Goal: Information Seeking & Learning: Learn about a topic

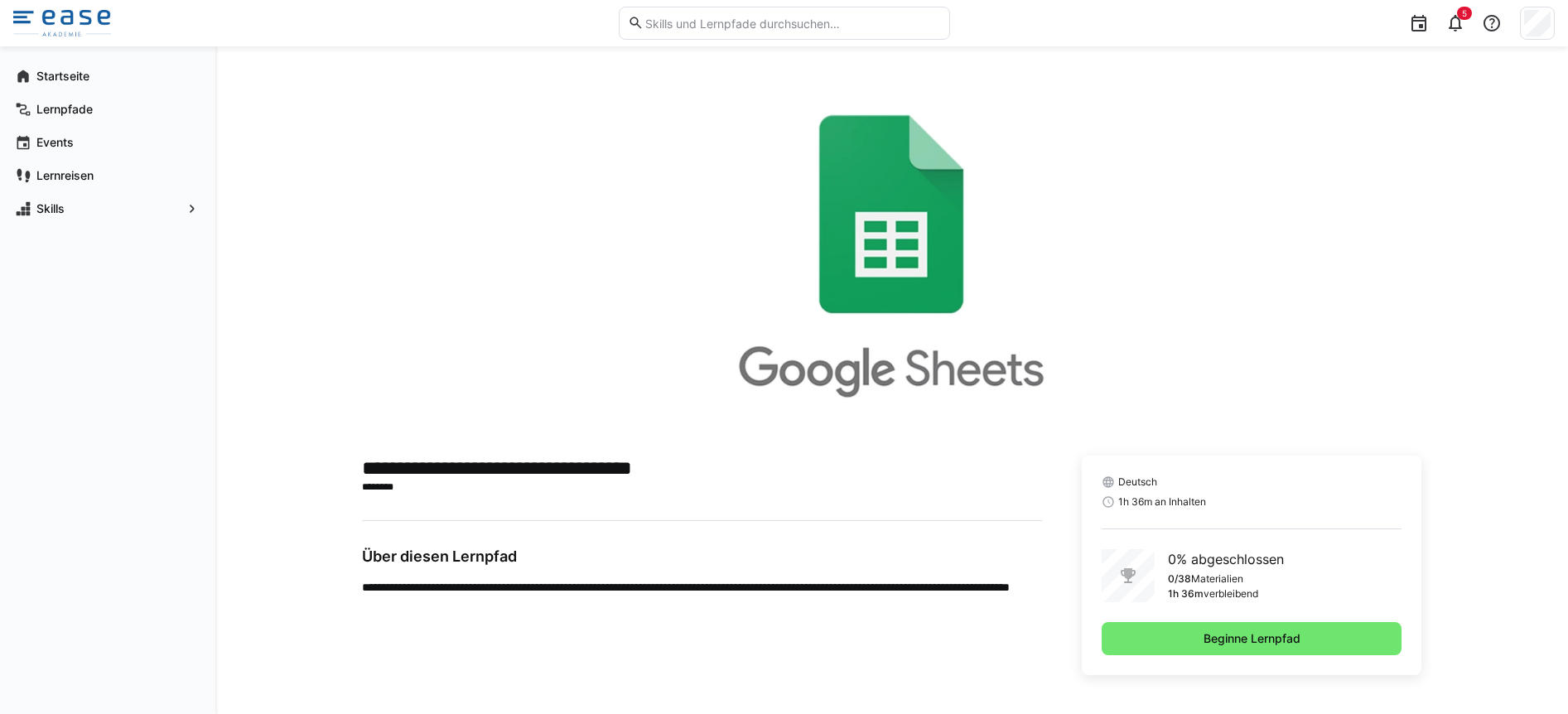
scroll to position [3, 0]
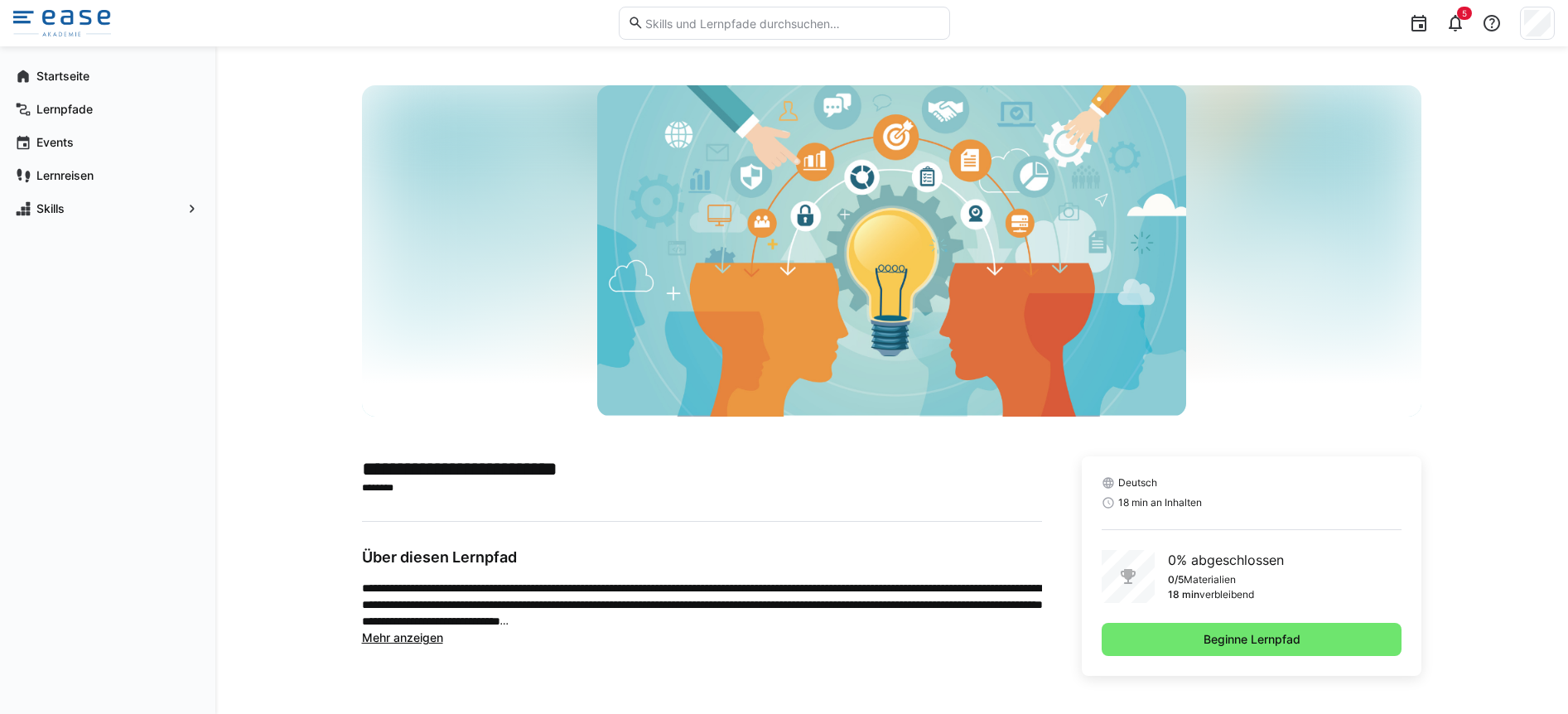
scroll to position [3, 0]
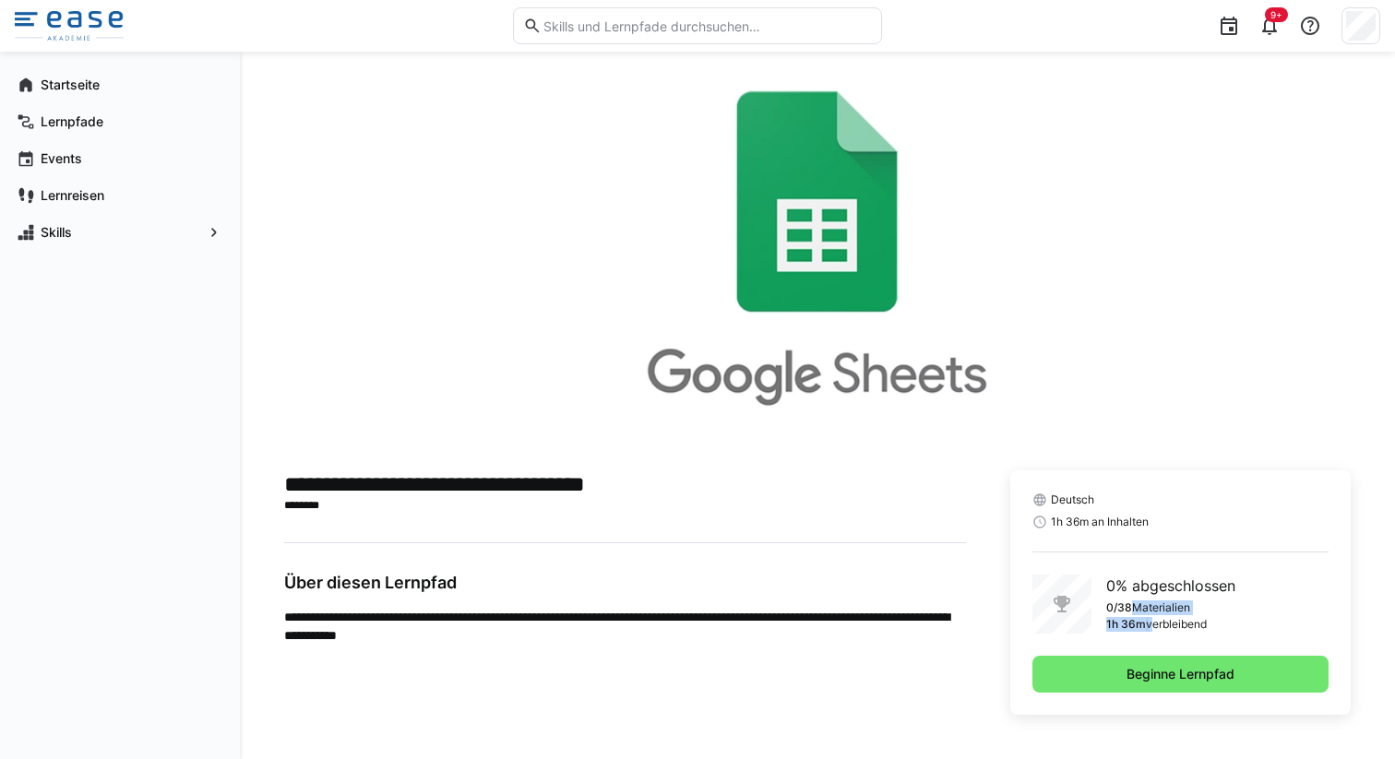
drag, startPoint x: 1148, startPoint y: 625, endPoint x: 1312, endPoint y: 599, distance: 166.2
click at [1312, 599] on div "0% abgeschlossen 0/38 Materialien 1h 36m verbleibend" at bounding box center [1180, 604] width 296 height 59
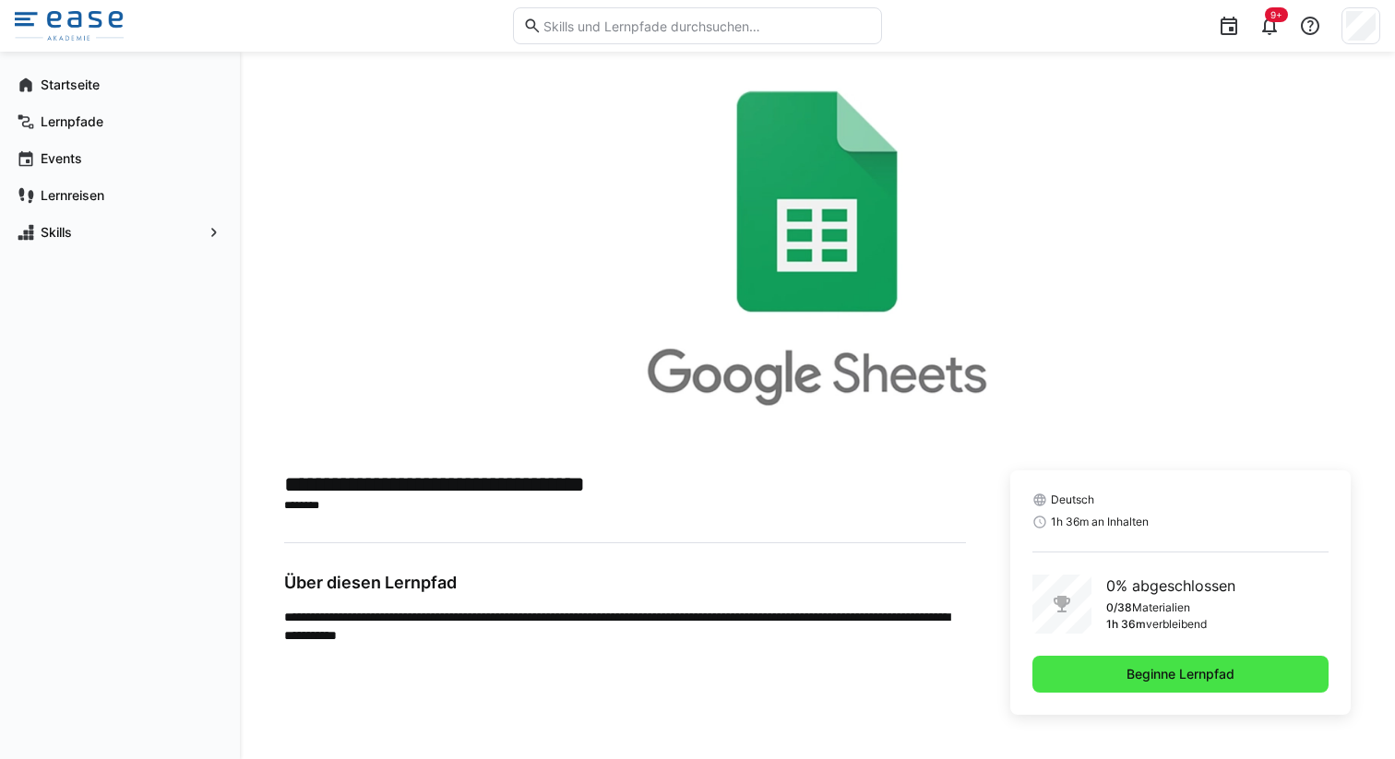
click at [1244, 671] on span "Beginne Lernpfad" at bounding box center [1180, 674] width 296 height 37
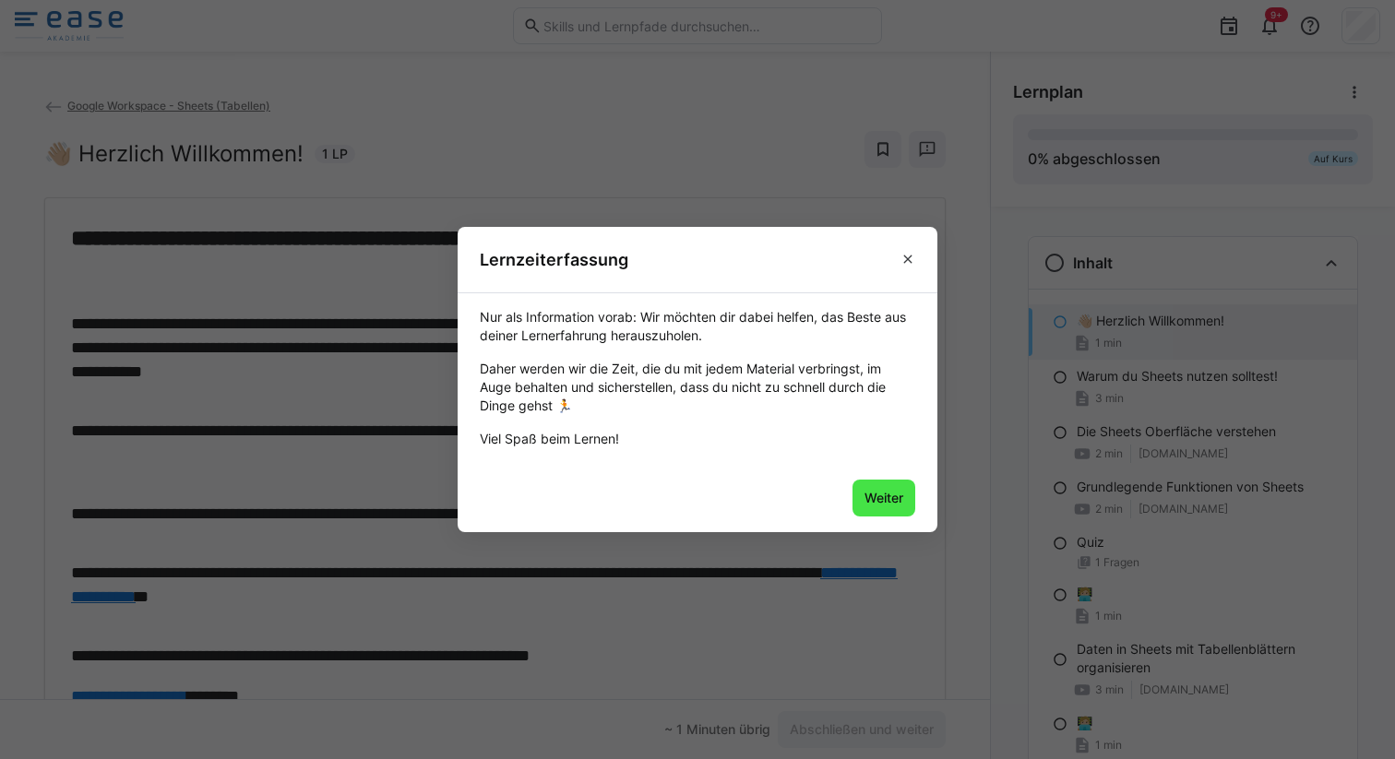
click at [866, 487] on span "Weiter" at bounding box center [883, 498] width 63 height 37
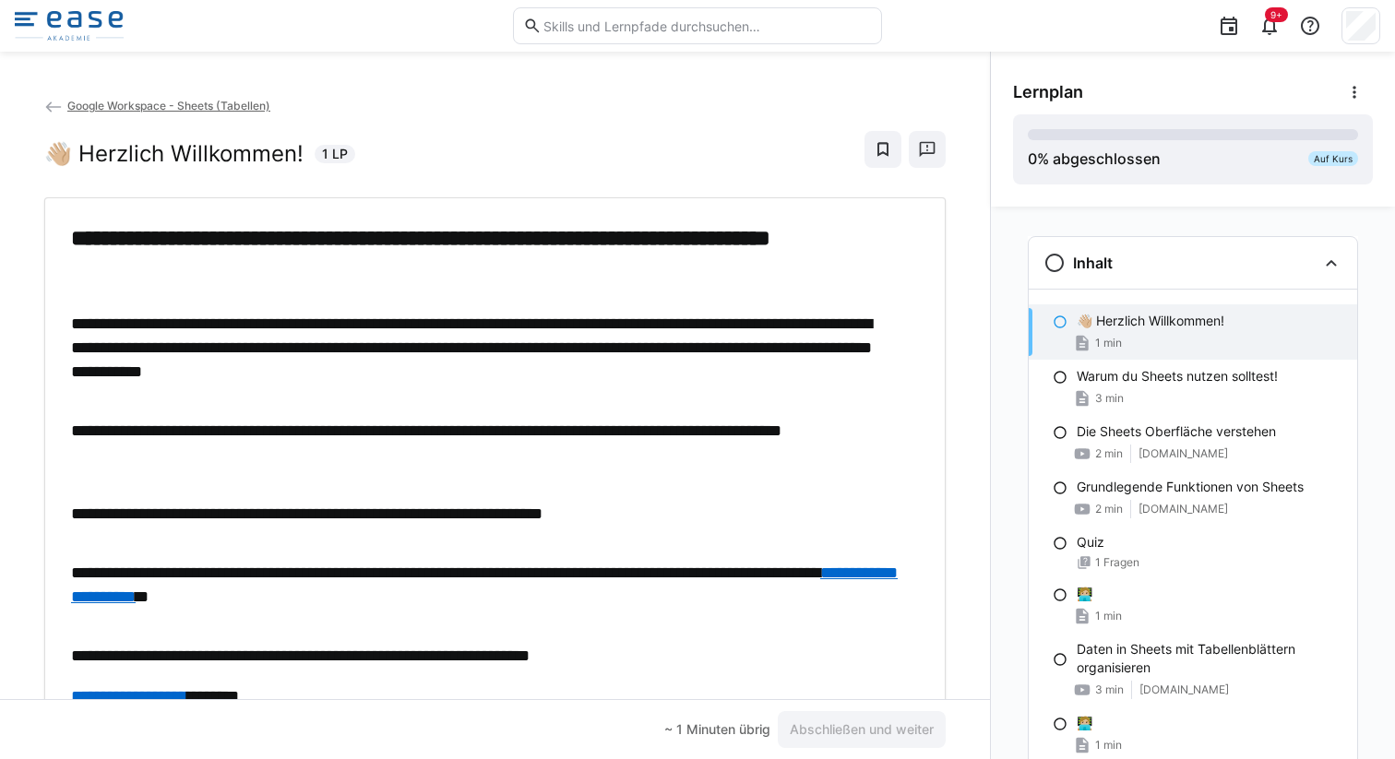
click at [1054, 318] on eds-icon at bounding box center [1059, 322] width 15 height 15
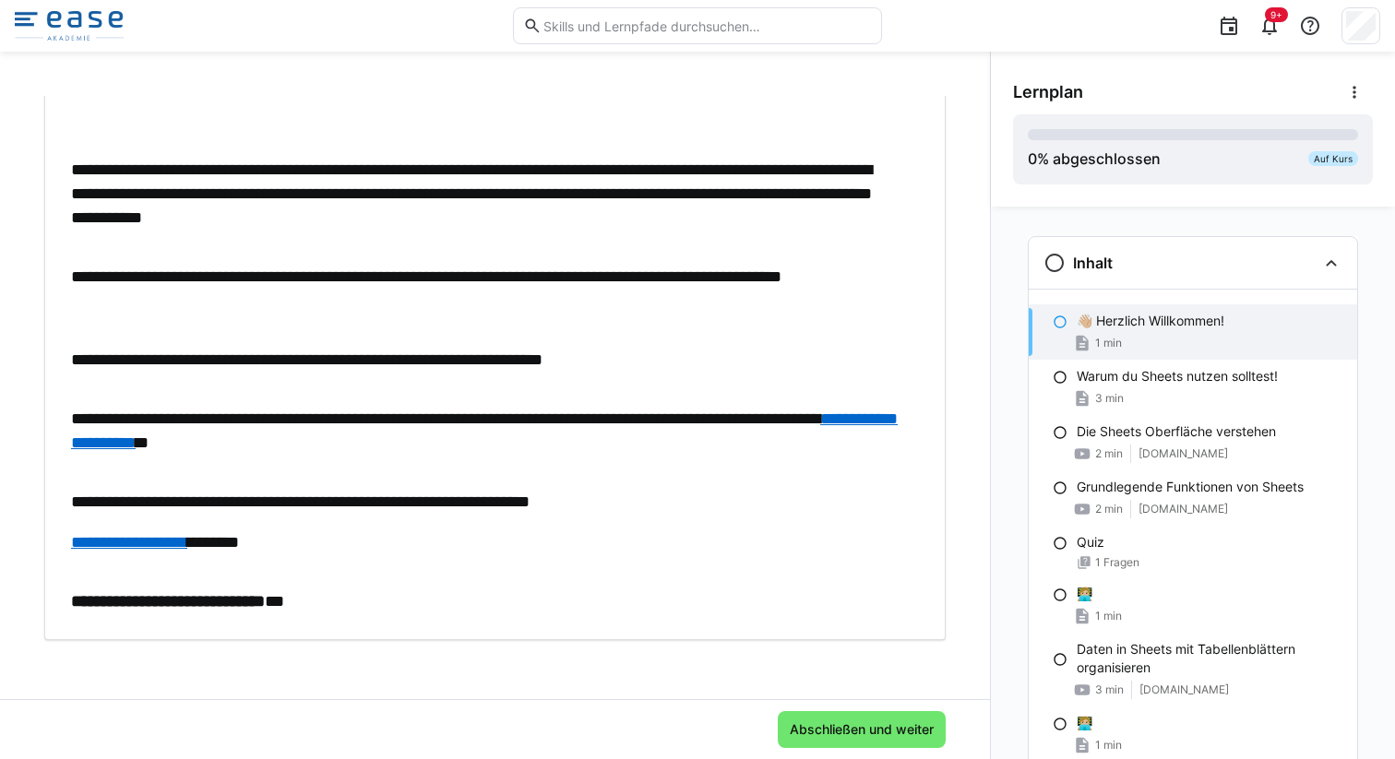
scroll to position [154, 0]
click at [865, 733] on span "Abschließen und weiter" at bounding box center [861, 729] width 149 height 18
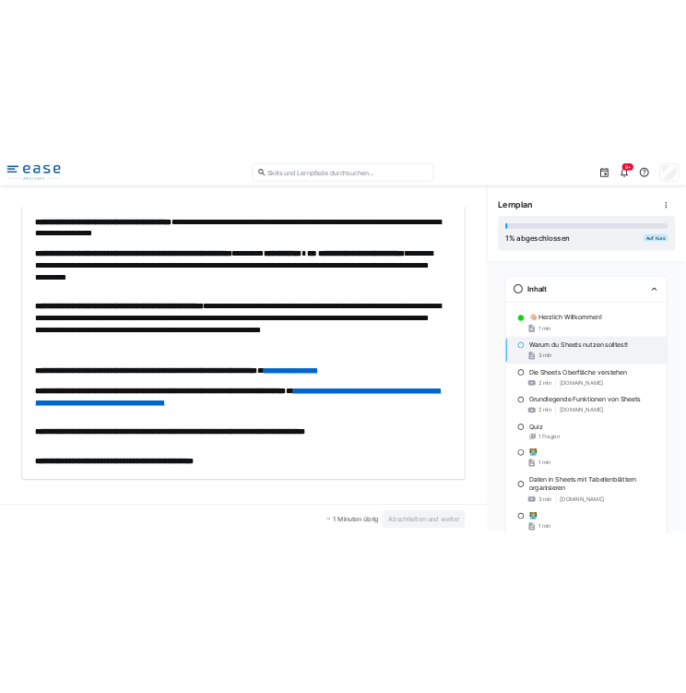
scroll to position [184, 0]
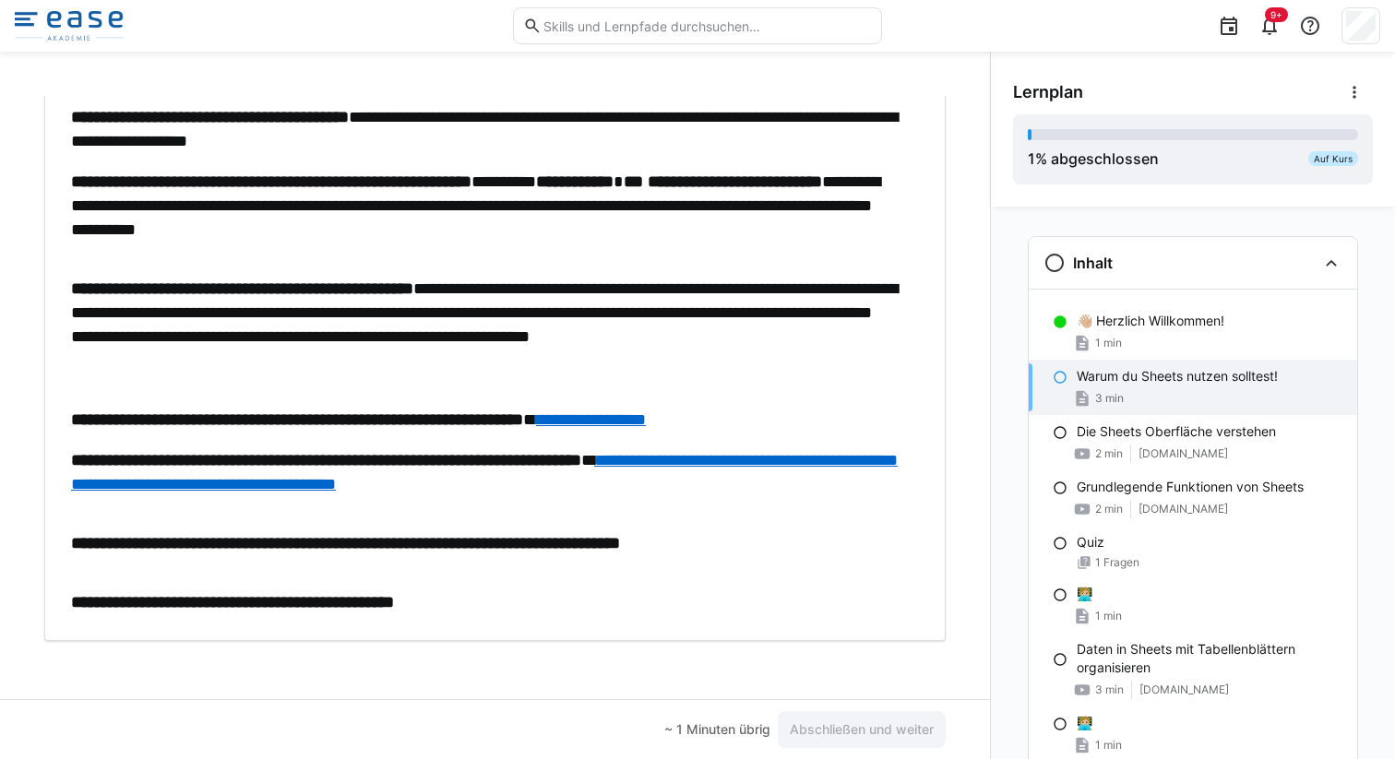
click at [646, 413] on link "**********" at bounding box center [591, 419] width 110 height 17
click at [646, 420] on link "**********" at bounding box center [591, 419] width 110 height 17
click at [876, 69] on div "**********" at bounding box center [495, 405] width 990 height 707
click at [646, 414] on link "**********" at bounding box center [591, 419] width 110 height 17
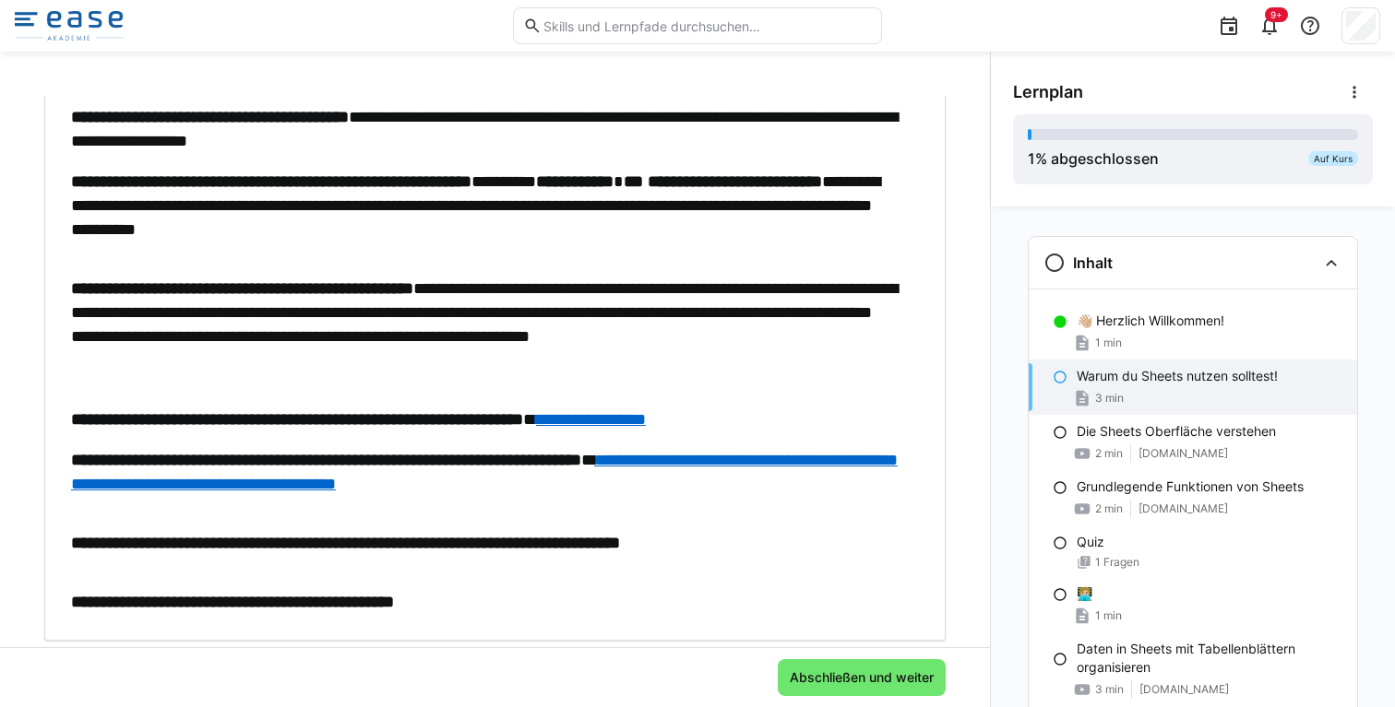
click at [646, 423] on link "**********" at bounding box center [591, 419] width 110 height 17
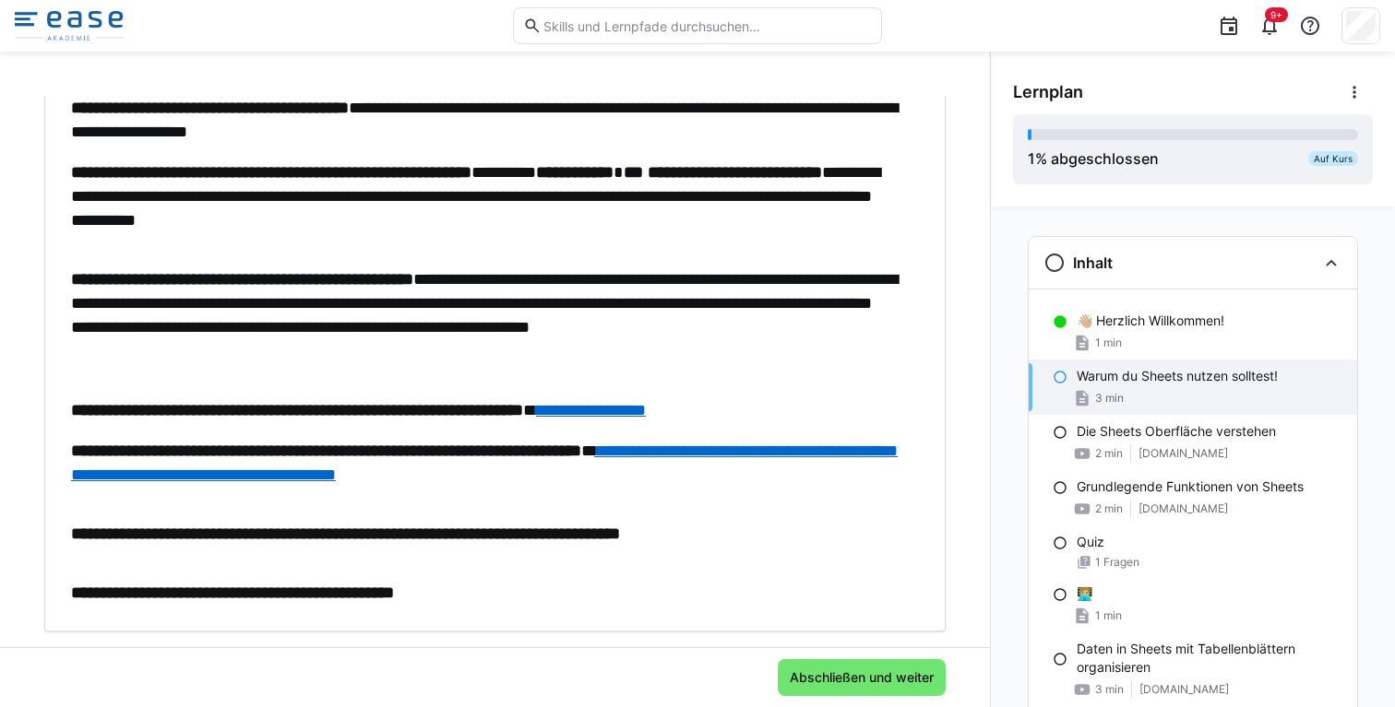
scroll to position [204, 0]
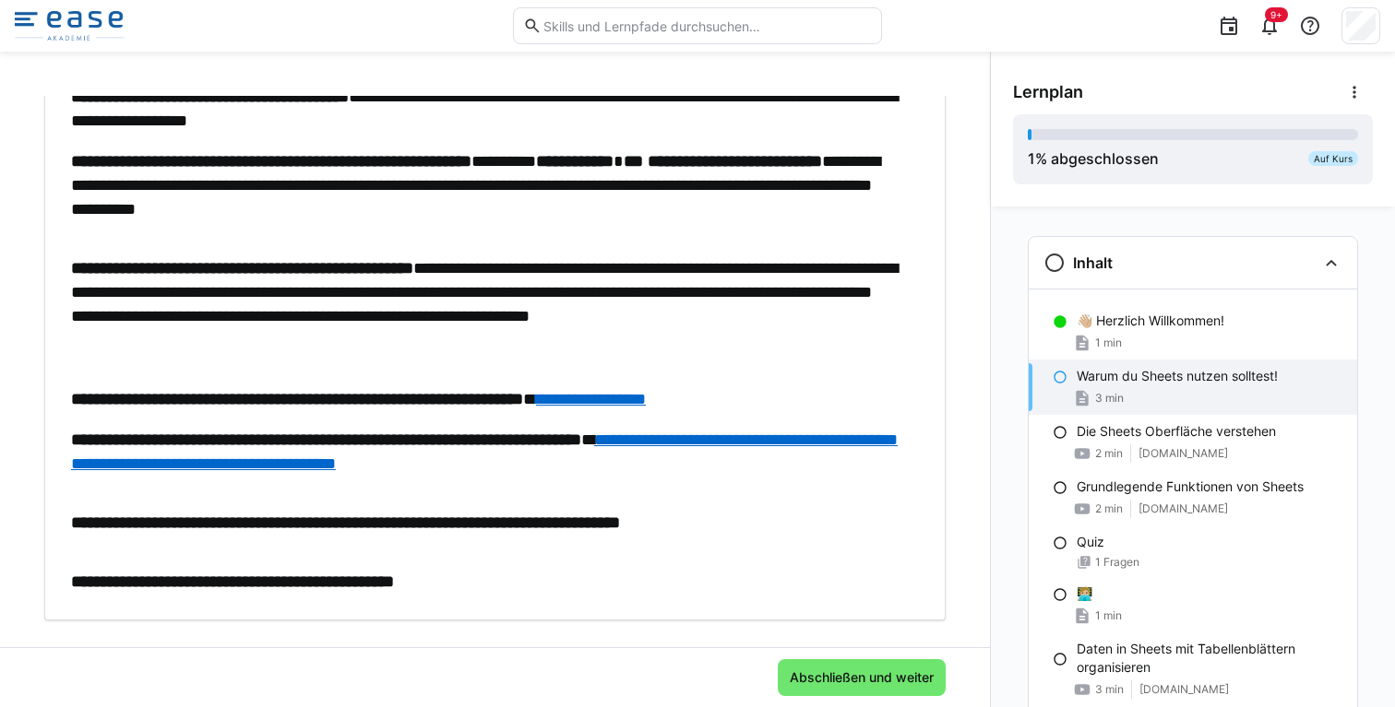
click at [791, 437] on link "**********" at bounding box center [484, 452] width 826 height 41
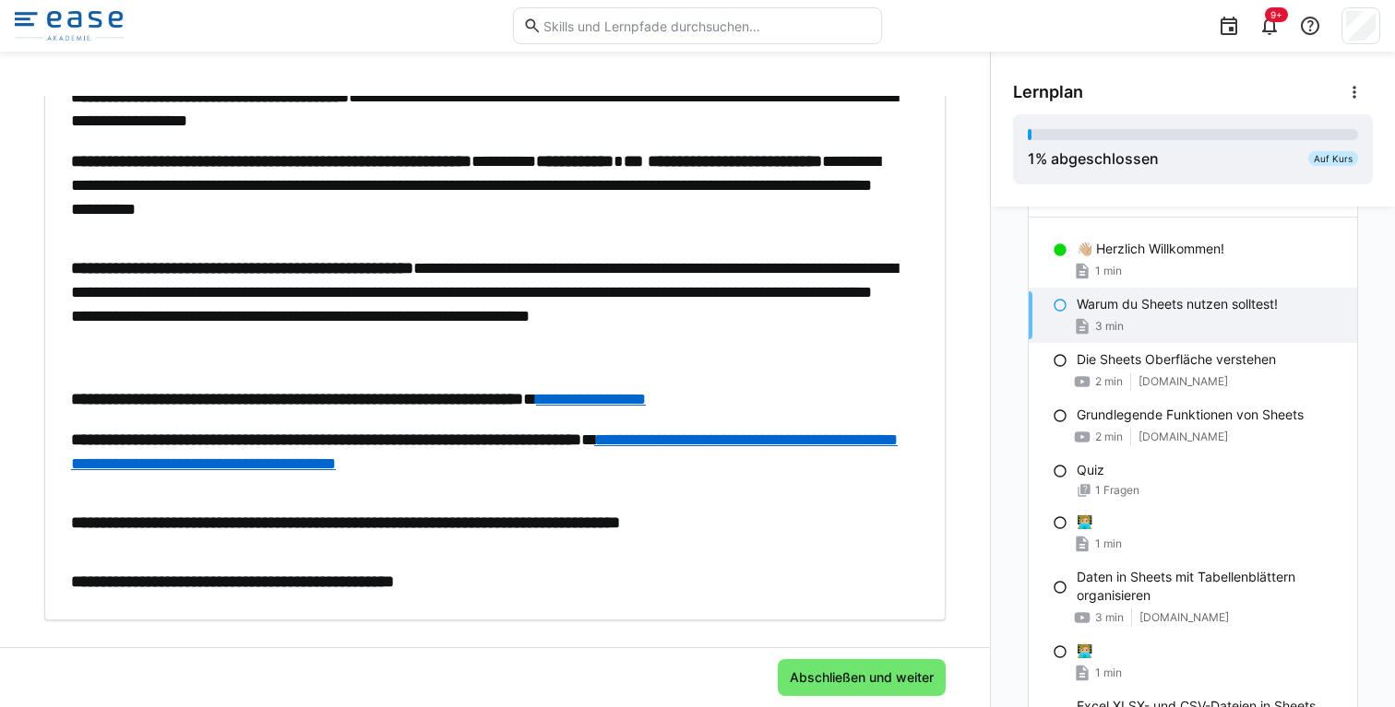
scroll to position [0, 0]
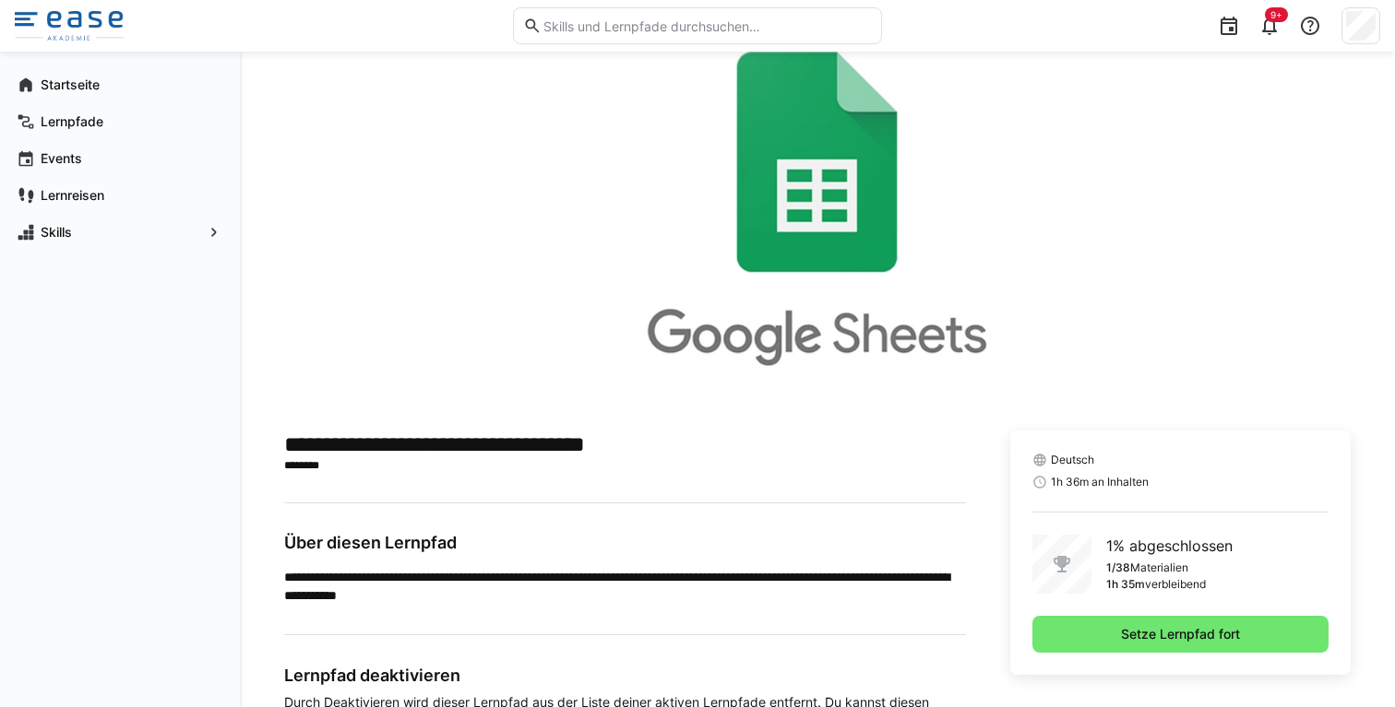
scroll to position [121, 0]
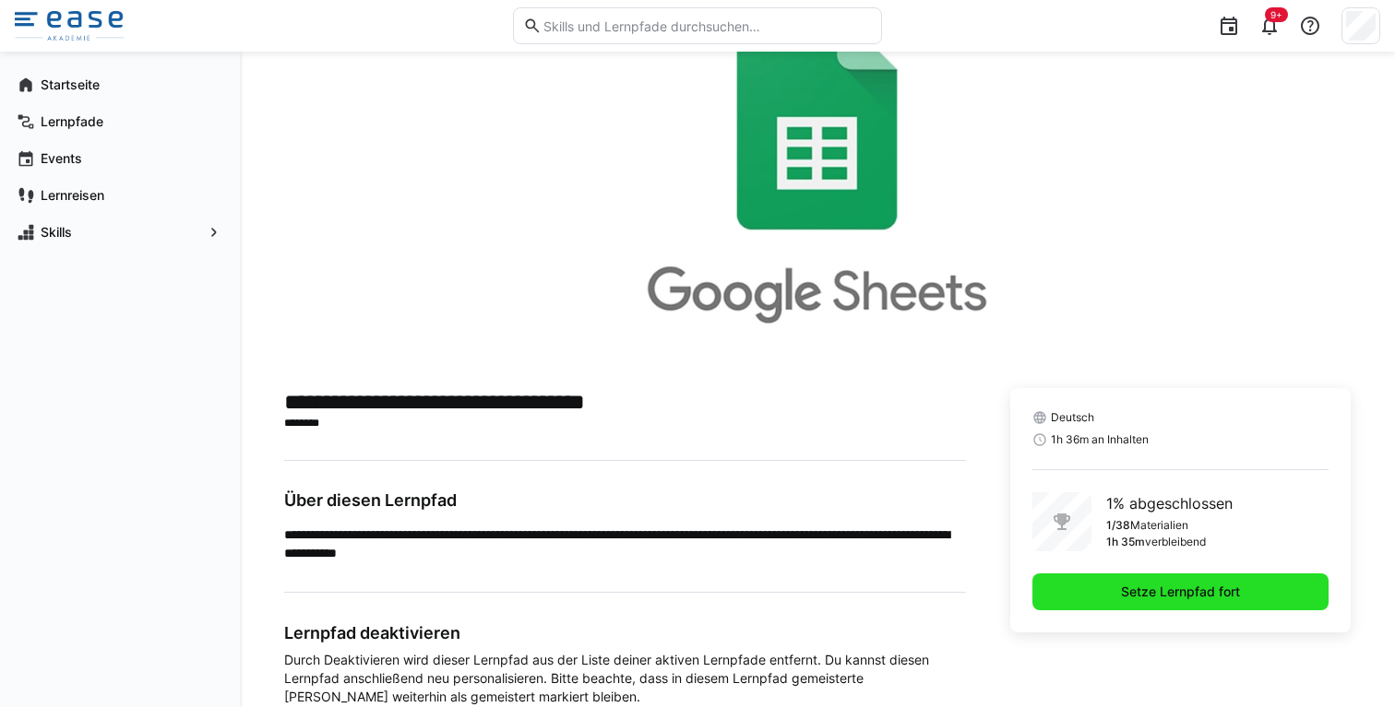
click at [1153, 583] on span "Setze Lernpfad fort" at bounding box center [1180, 592] width 125 height 18
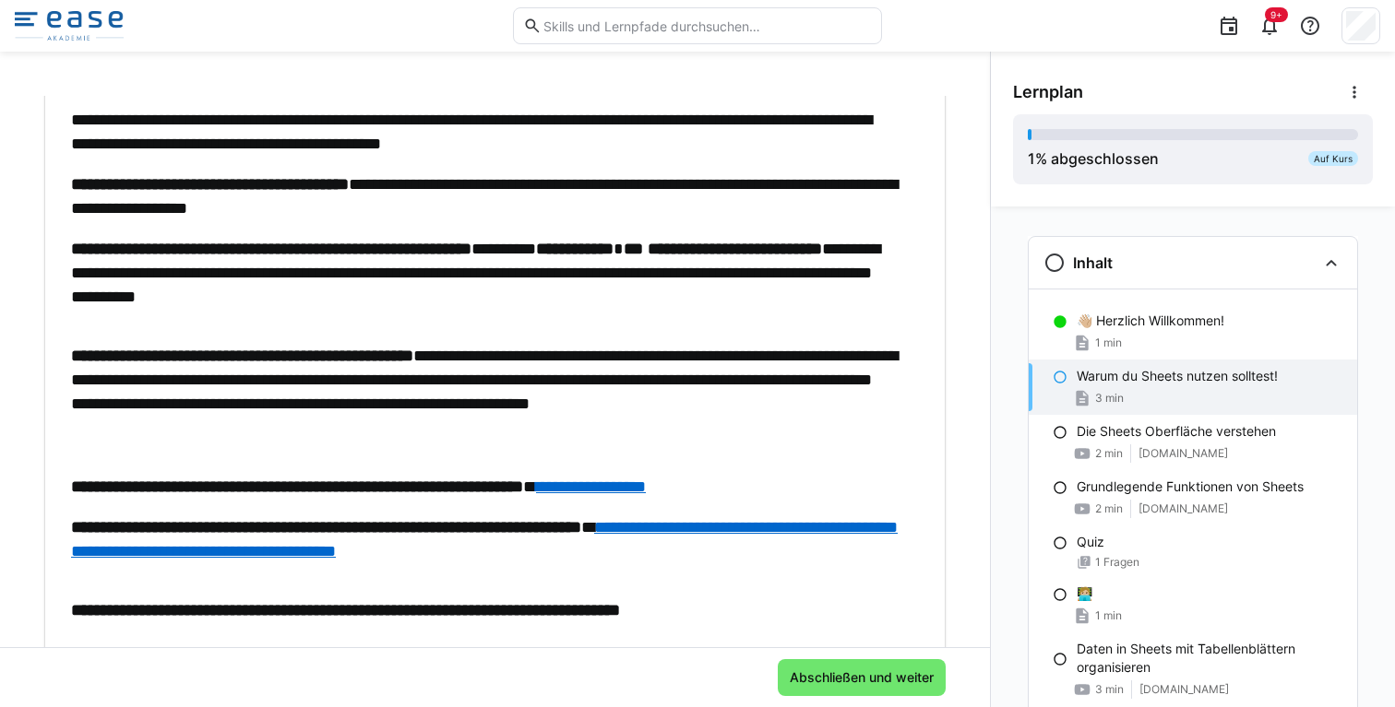
scroll to position [118, 0]
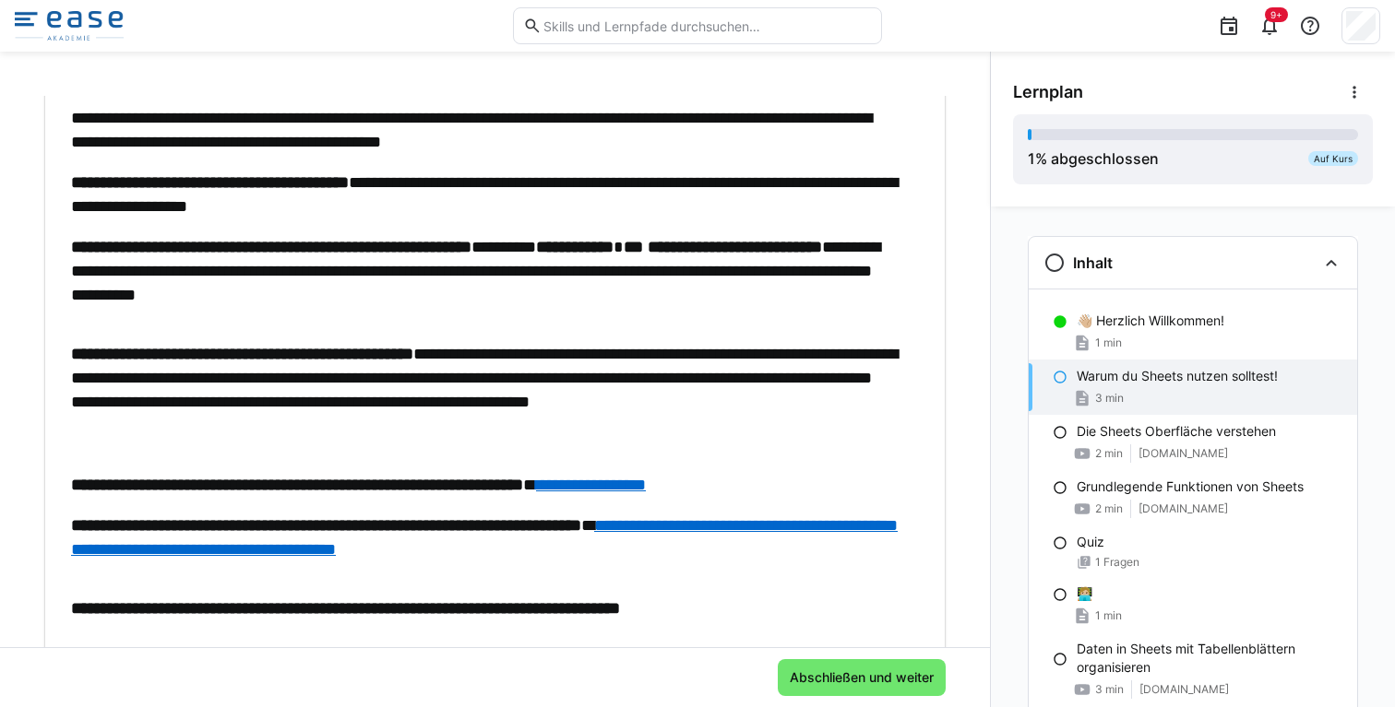
click at [646, 483] on link "**********" at bounding box center [591, 485] width 110 height 17
click at [766, 533] on link "**********" at bounding box center [484, 537] width 826 height 41
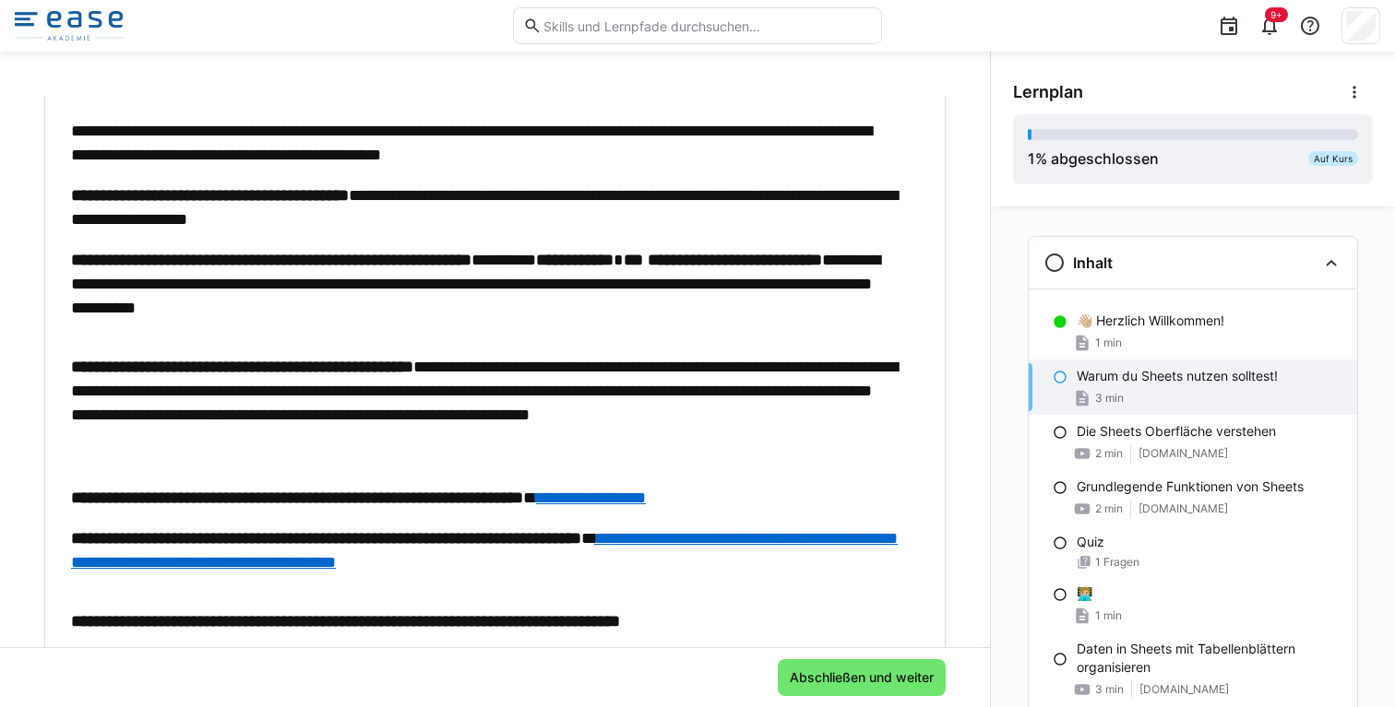
scroll to position [0, 0]
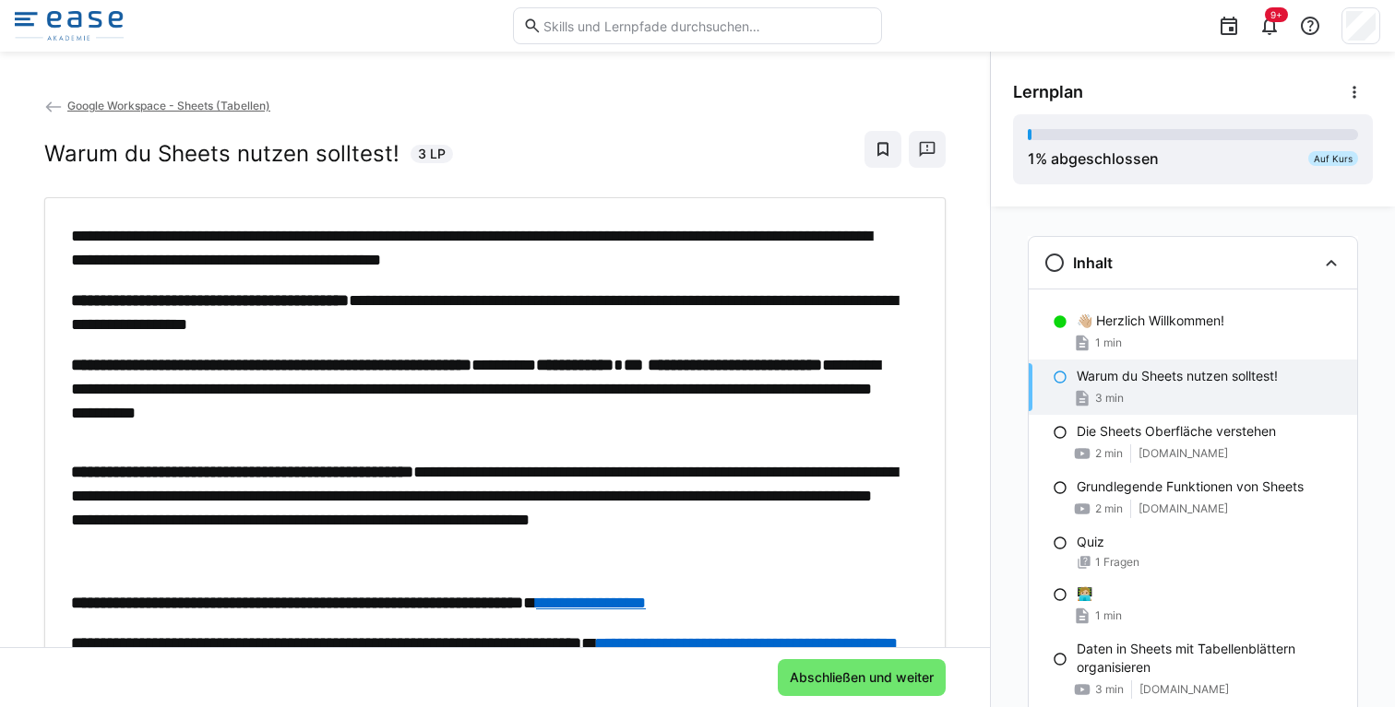
click at [83, 18] on img at bounding box center [69, 26] width 109 height 30
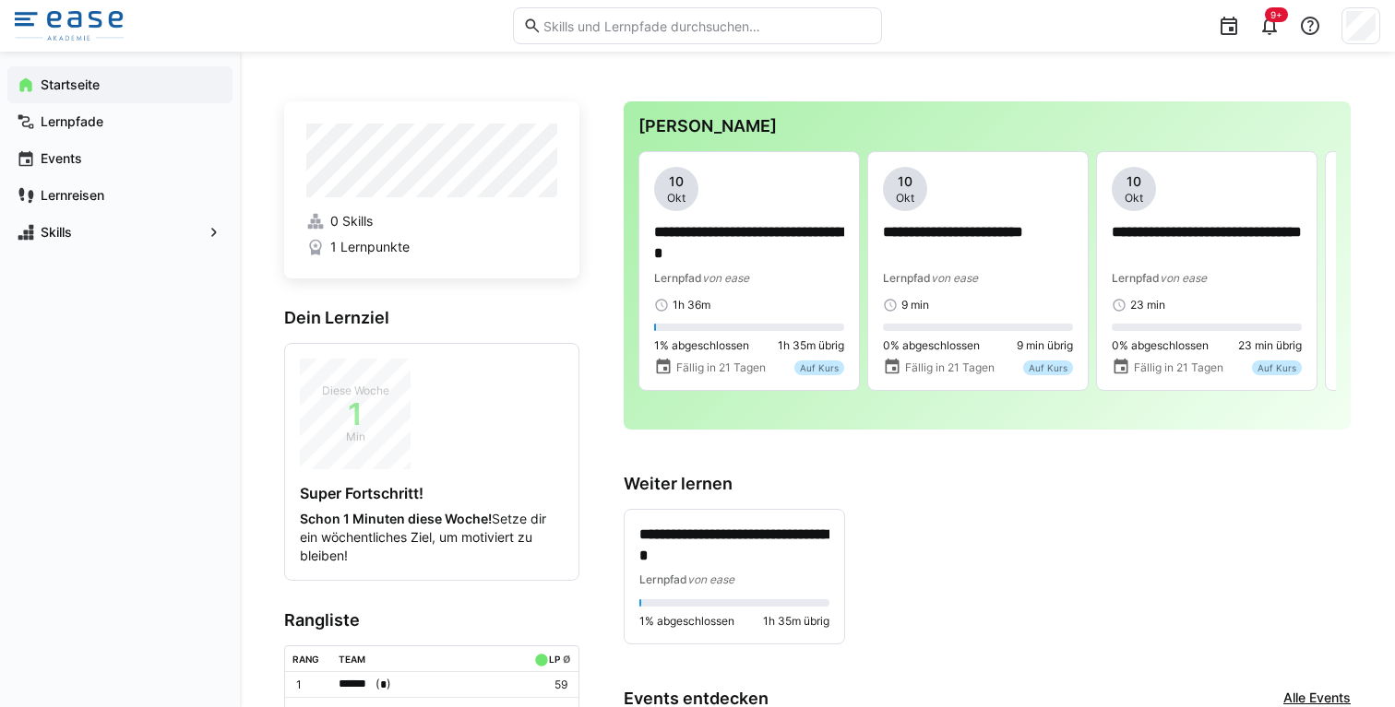
click at [163, 81] on span "Startseite" at bounding box center [130, 85] width 185 height 18
click at [129, 109] on div "Lernpfade" at bounding box center [119, 121] width 225 height 37
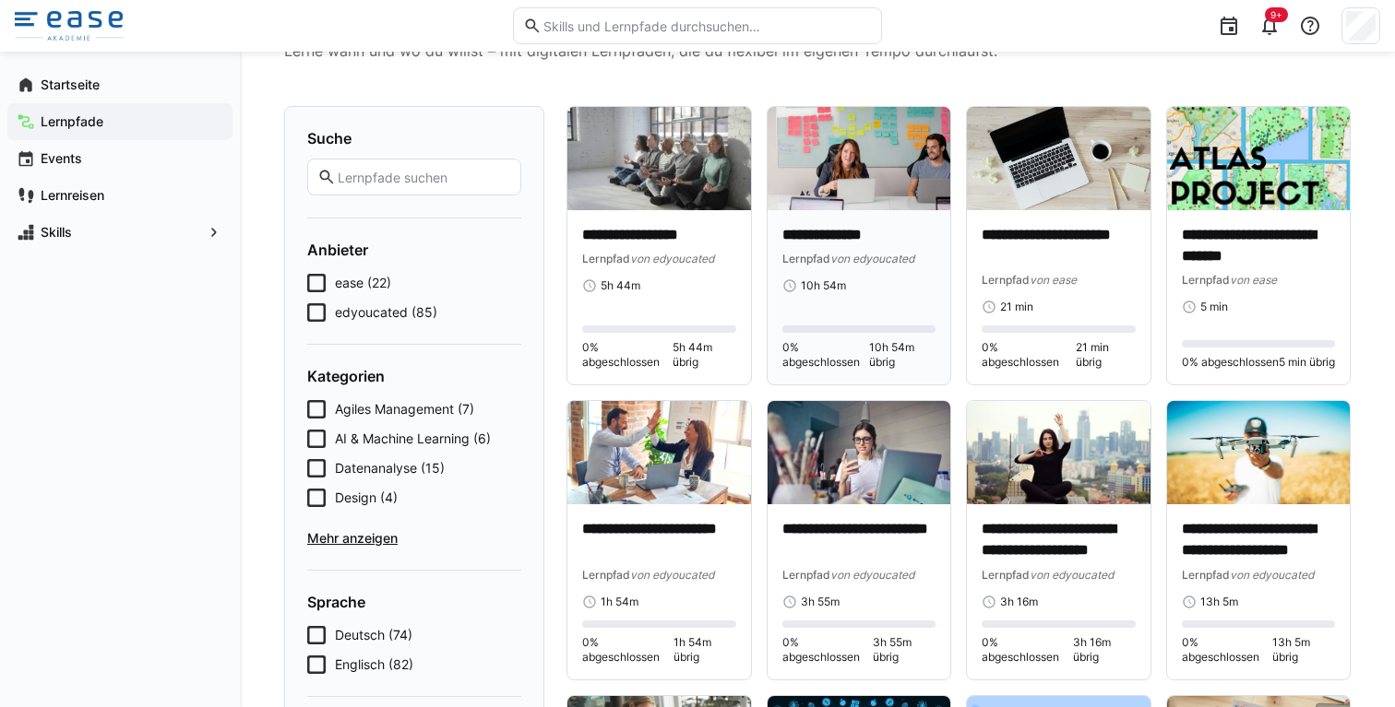
scroll to position [102, 0]
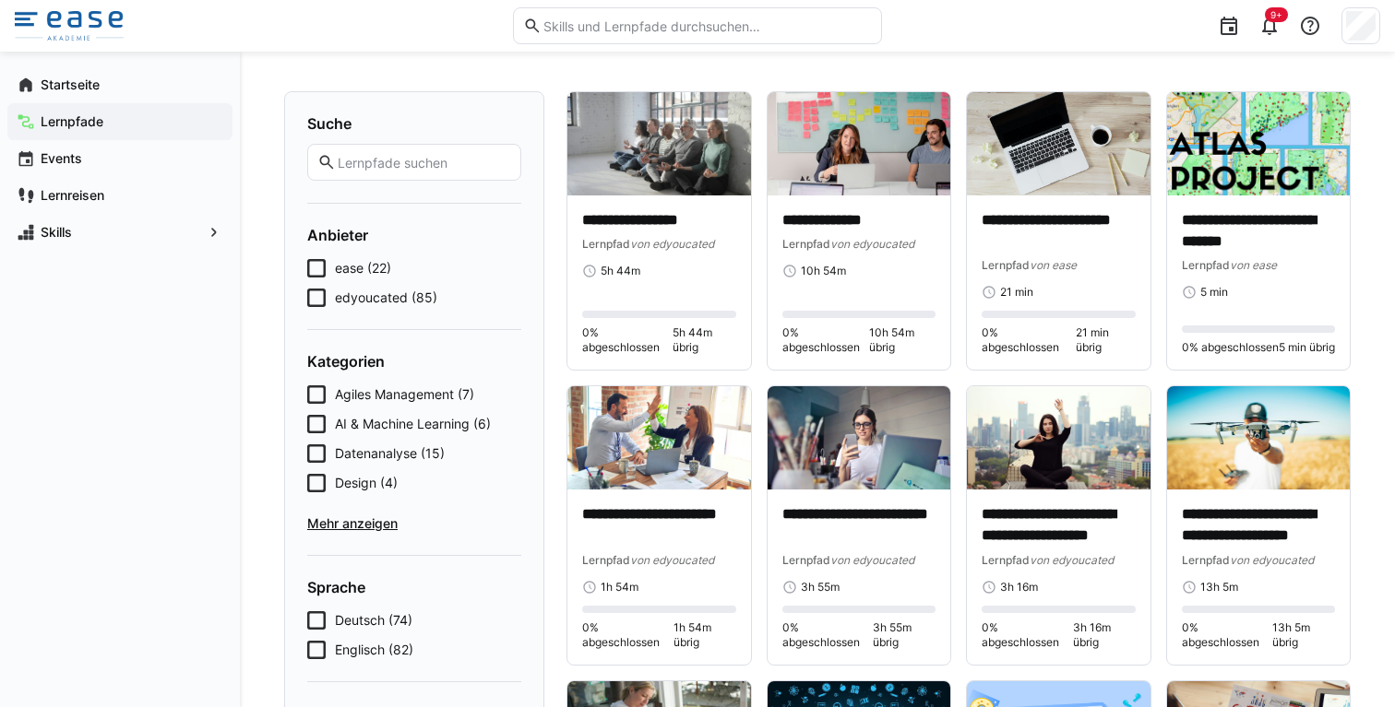
click at [424, 275] on eds-checkbox "ease (22)" at bounding box center [414, 268] width 214 height 18
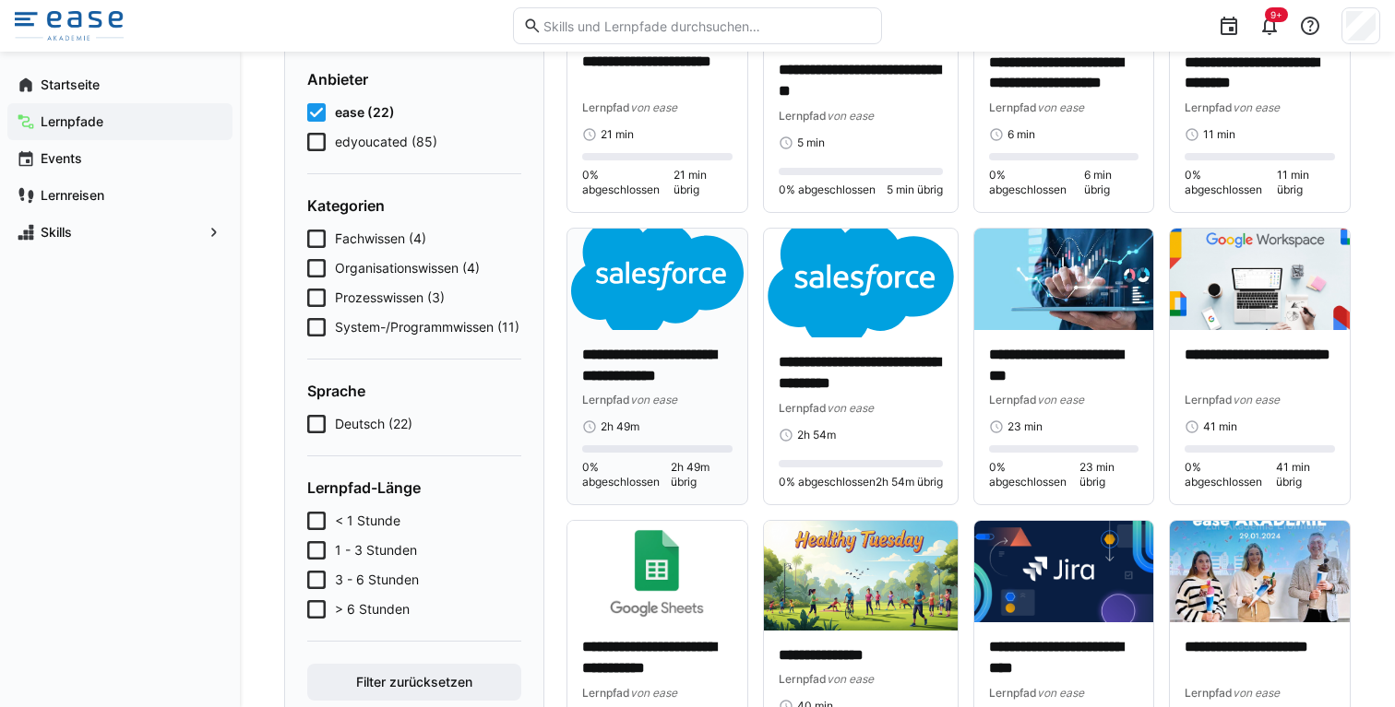
scroll to position [259, 0]
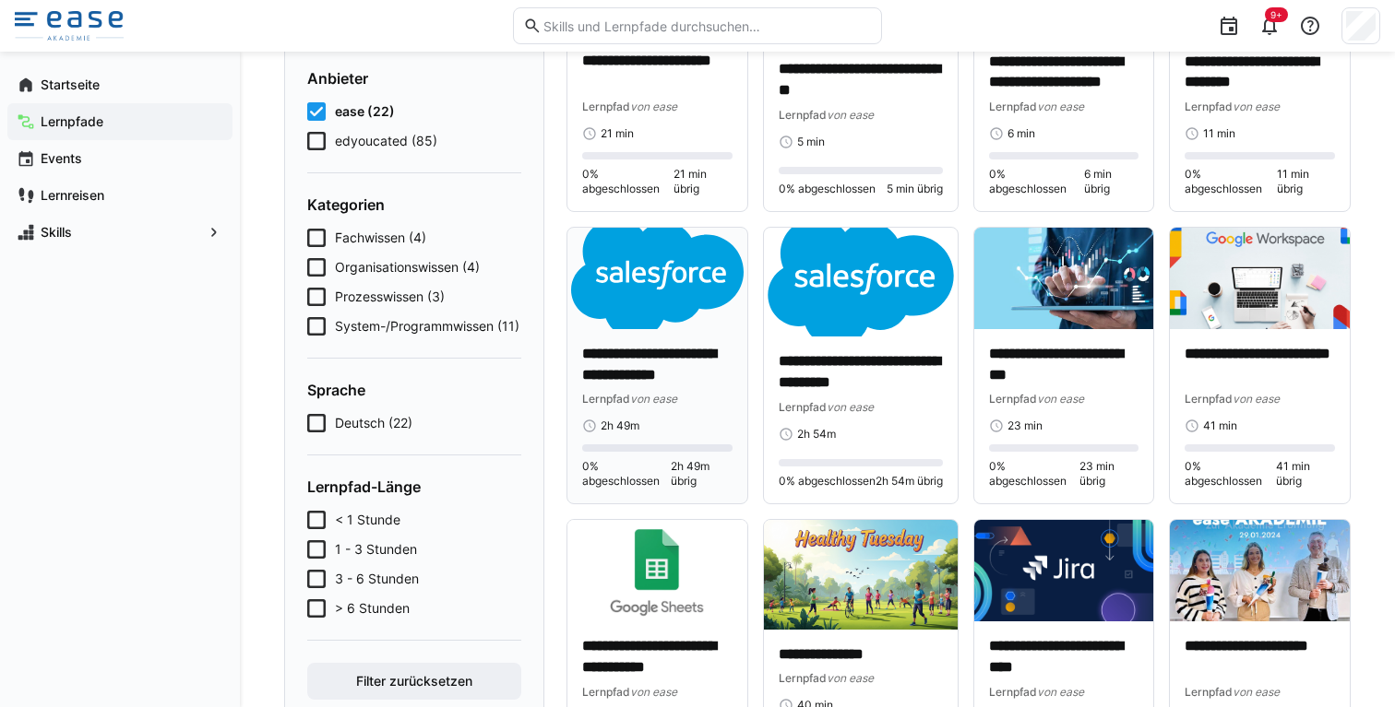
click at [621, 277] on img at bounding box center [657, 278] width 180 height 101
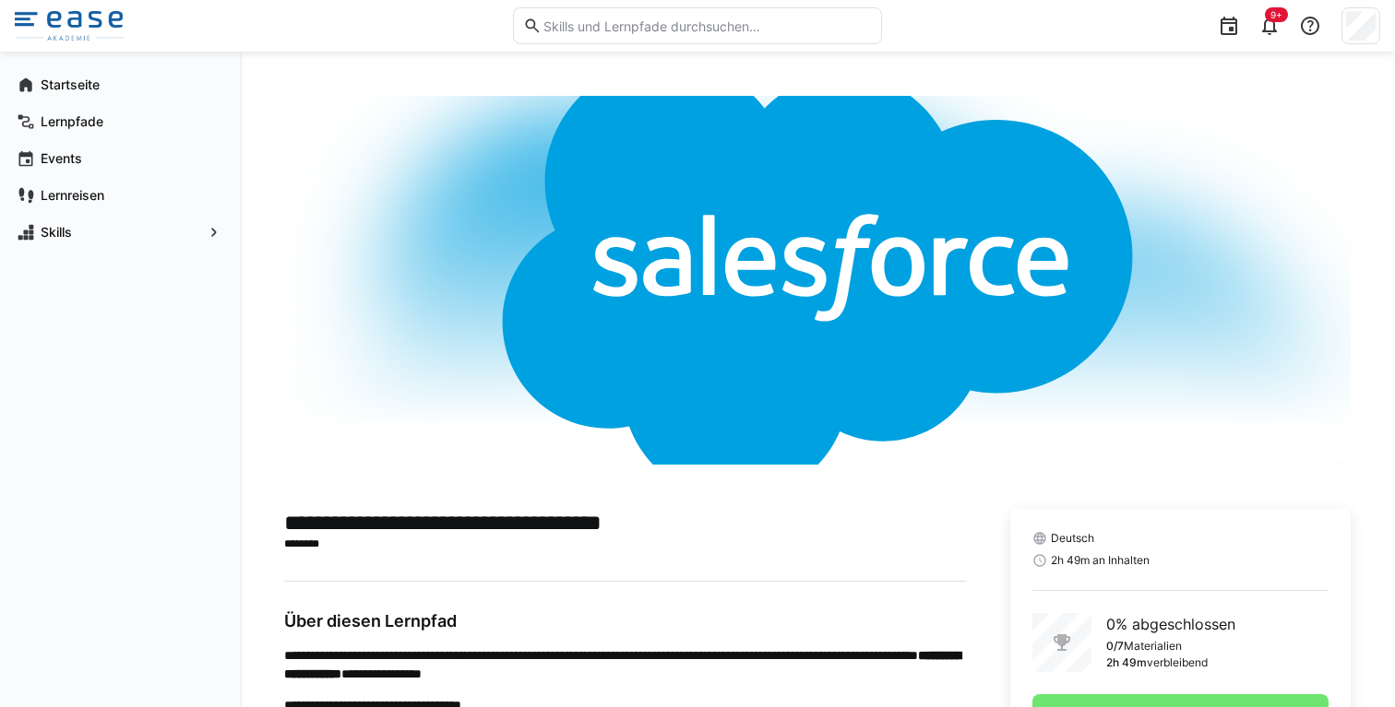
click at [51, 21] on img at bounding box center [69, 26] width 109 height 30
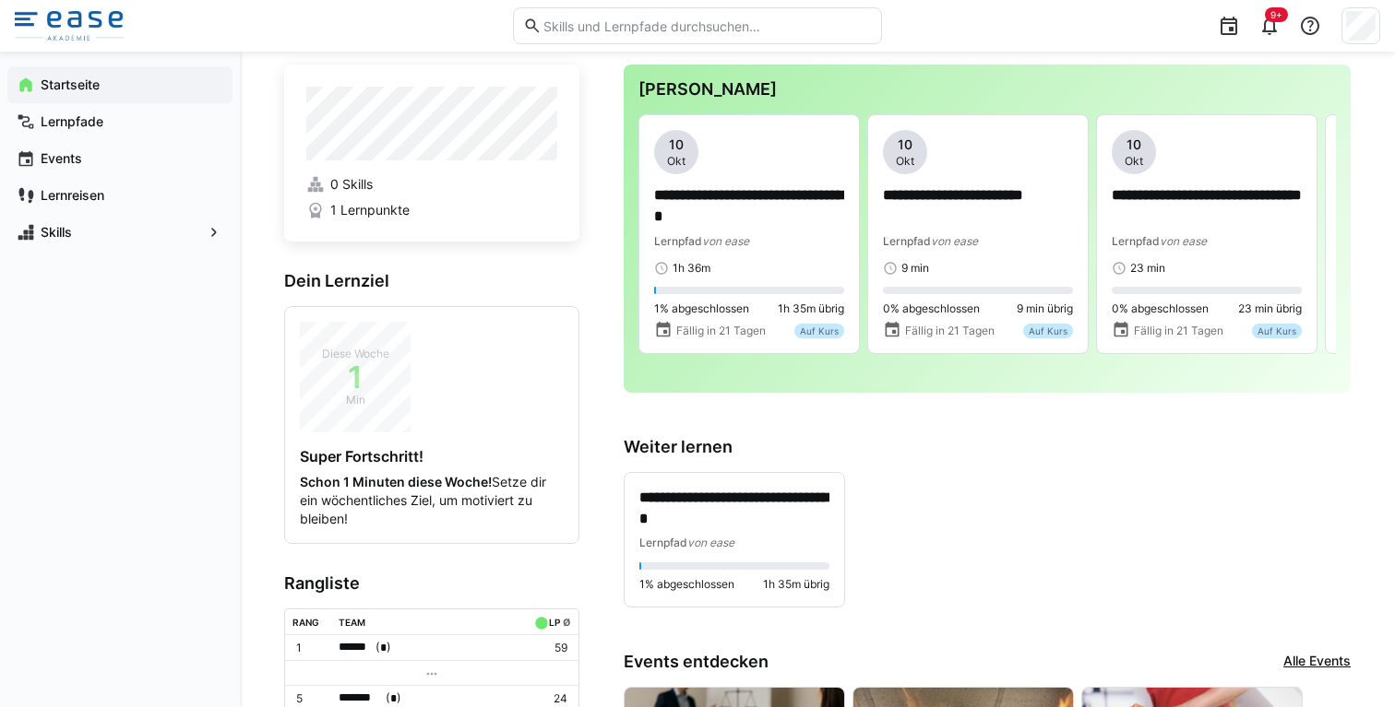
scroll to position [42, 0]
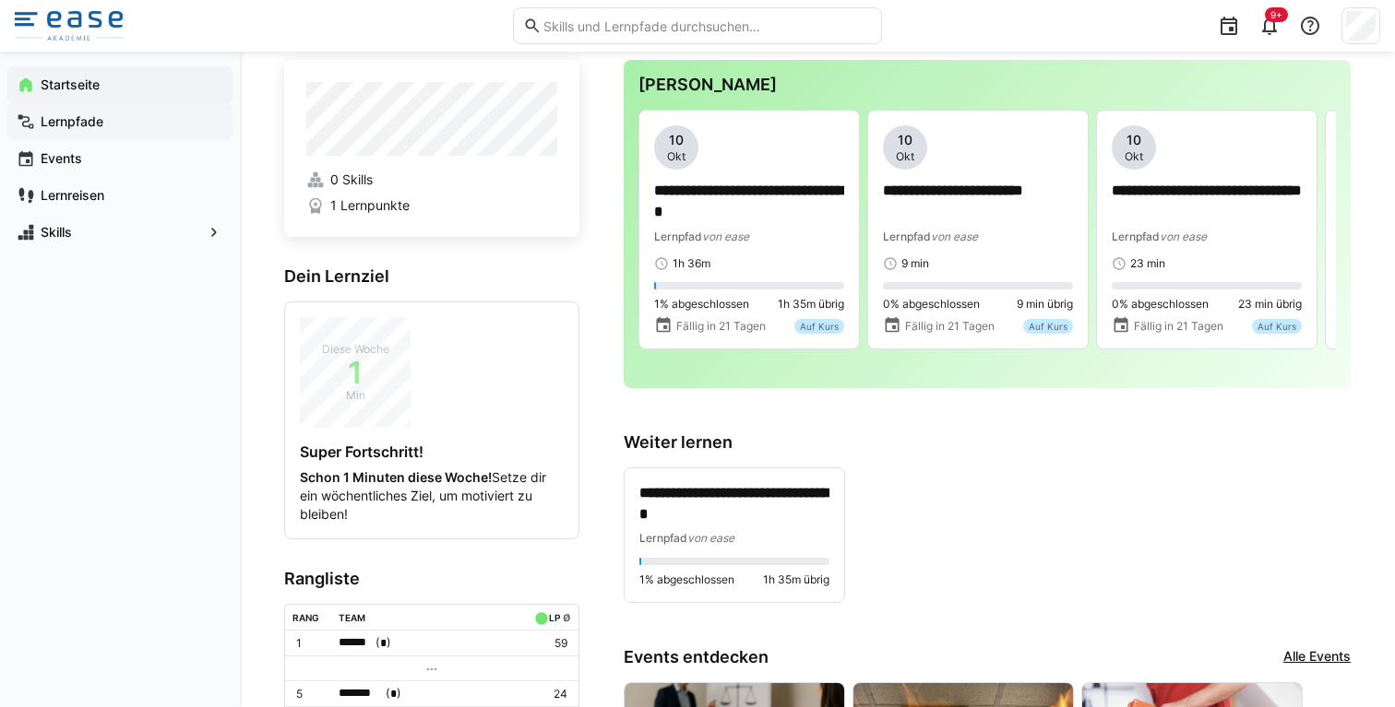
click at [77, 113] on span "Lernpfade" at bounding box center [130, 122] width 185 height 18
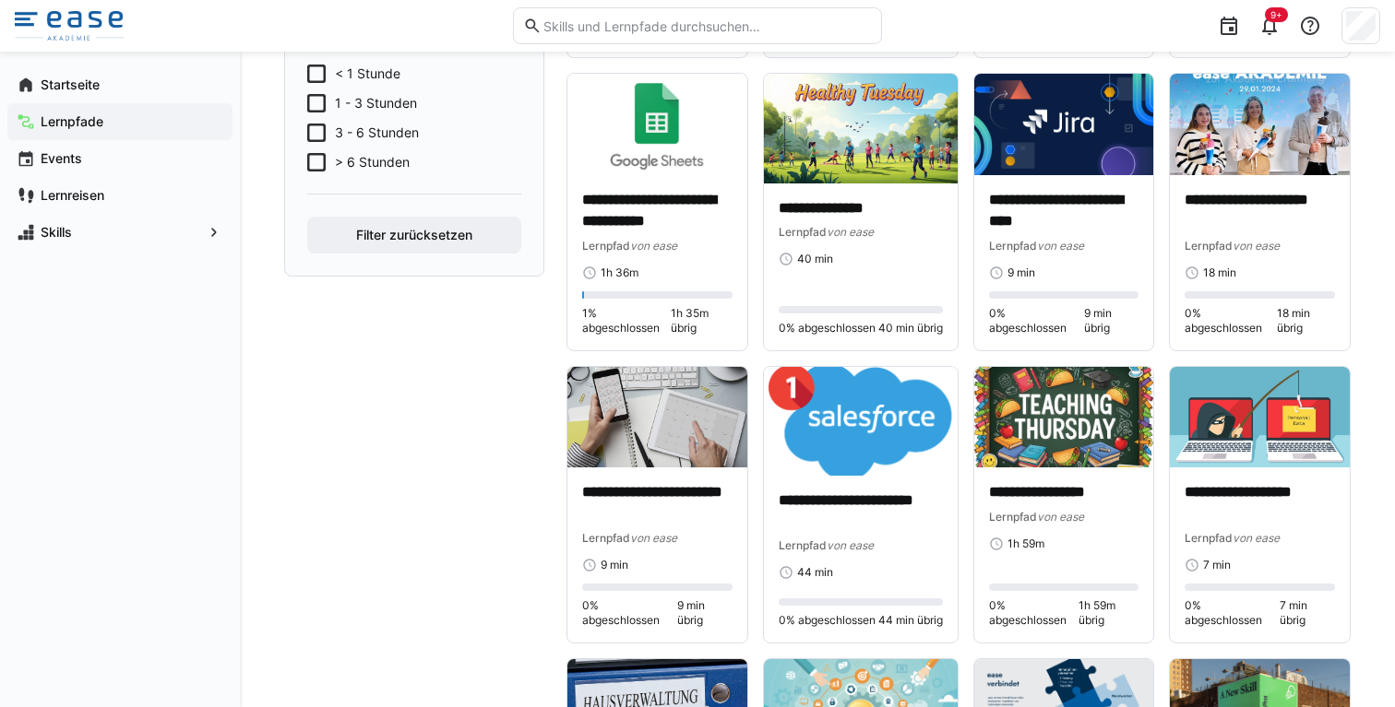
scroll to position [706, 0]
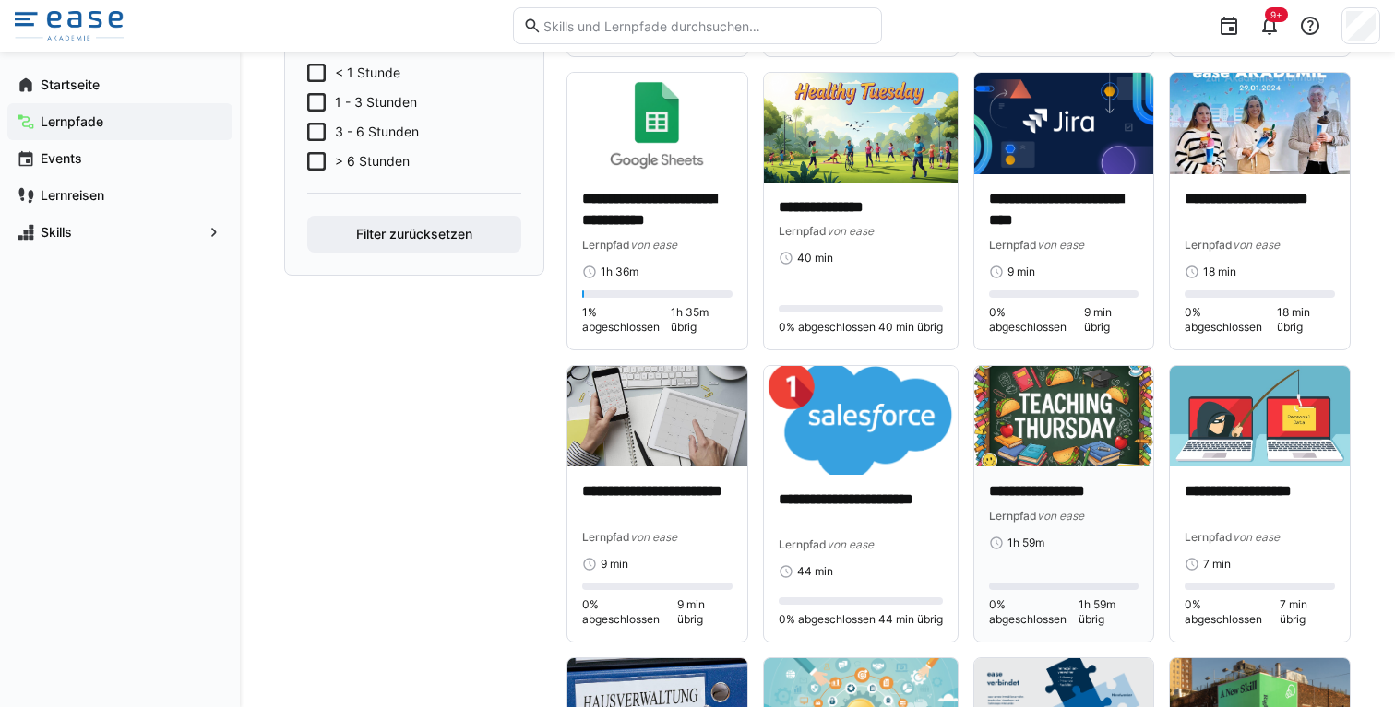
click at [1063, 490] on p "**********" at bounding box center [1064, 491] width 150 height 21
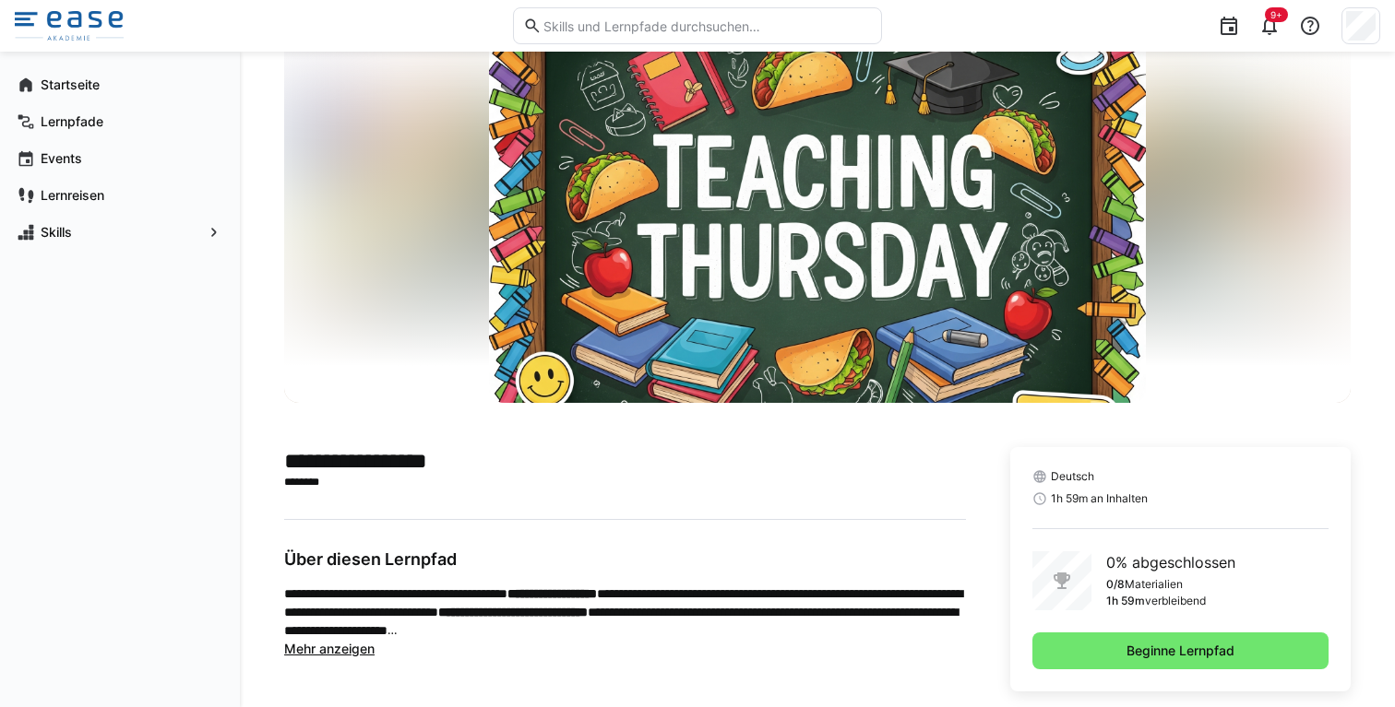
scroll to position [90, 0]
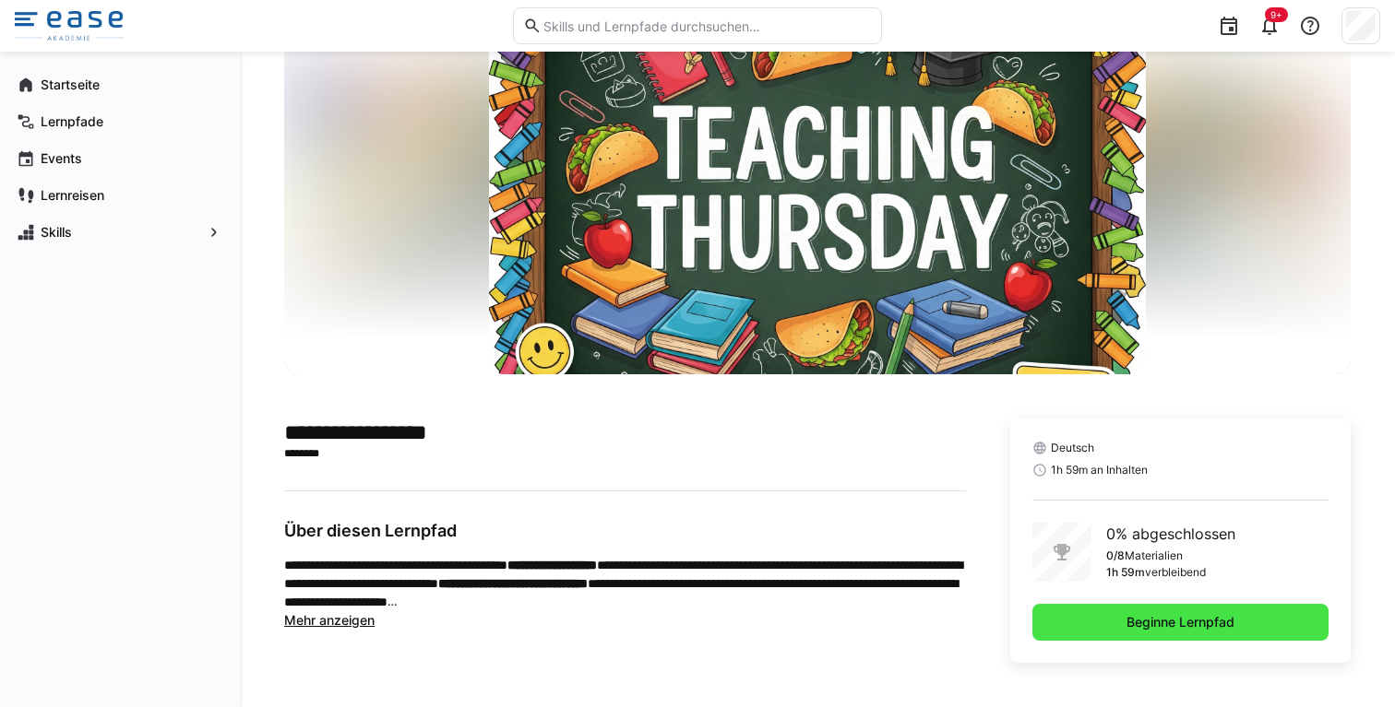
click at [1083, 635] on span "Beginne Lernpfad" at bounding box center [1180, 622] width 296 height 37
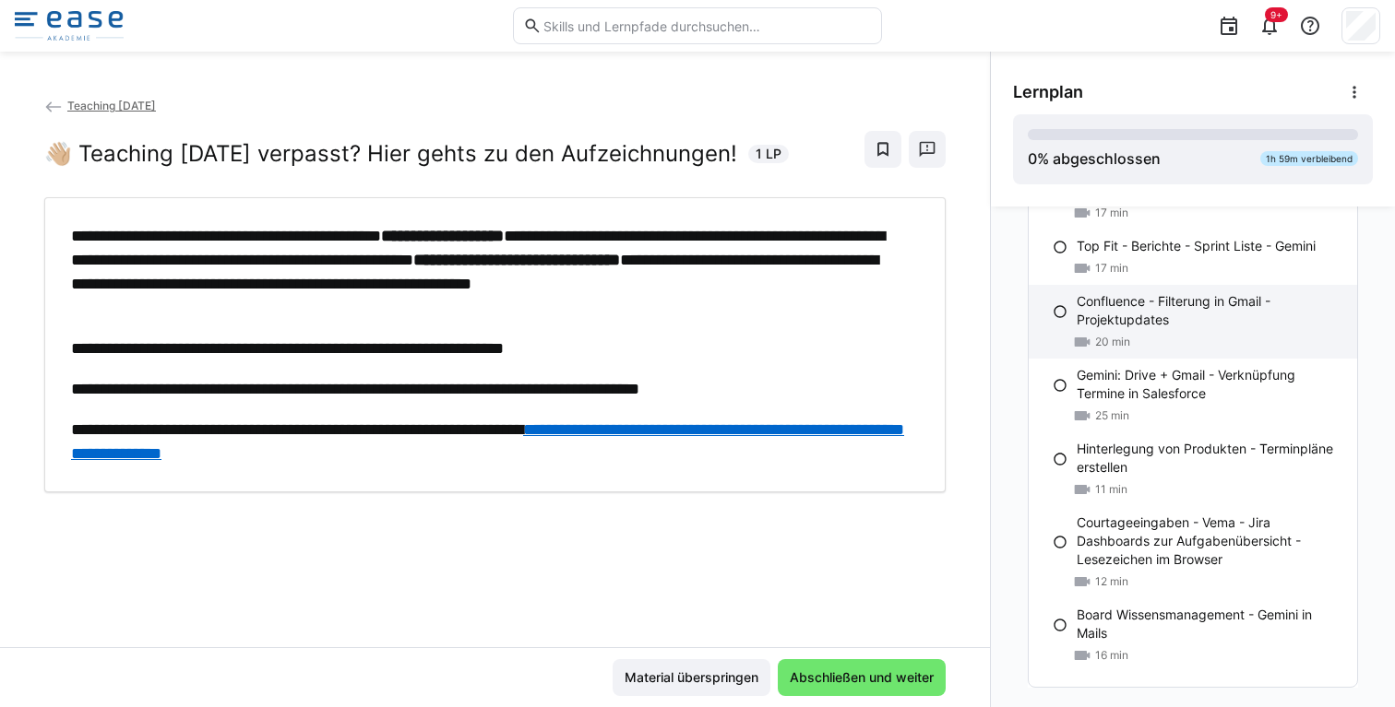
scroll to position [260, 0]
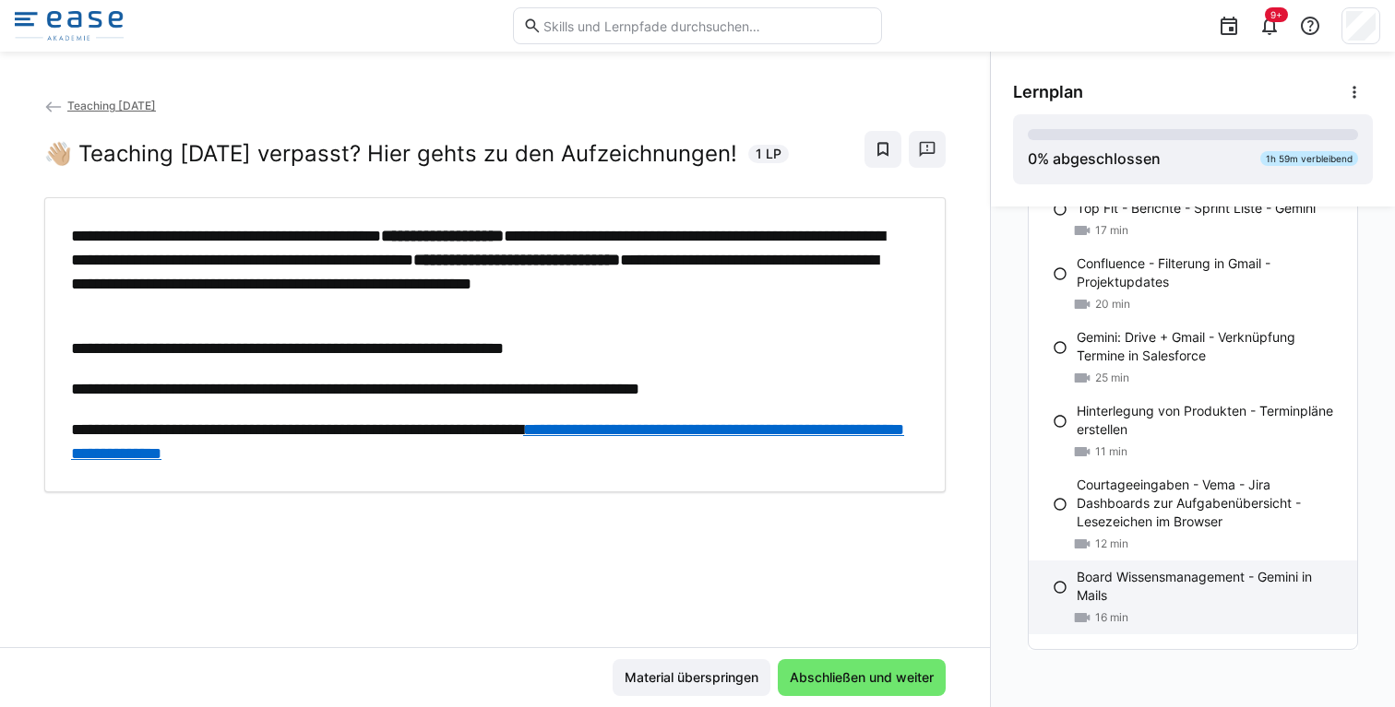
click at [1176, 586] on p "Board Wissensmanagement - Gemini in Mails" at bounding box center [1209, 586] width 266 height 37
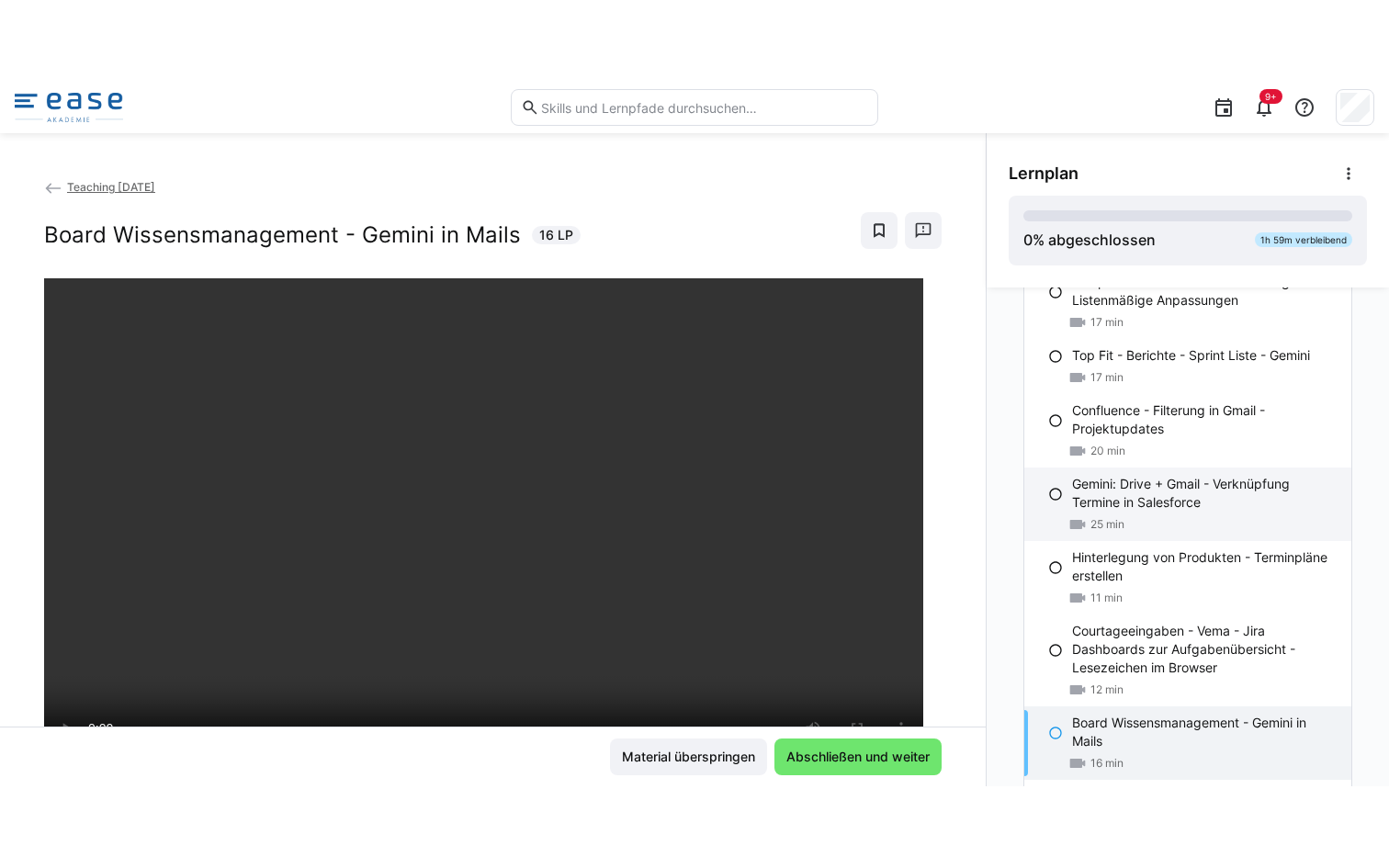
scroll to position [171, 0]
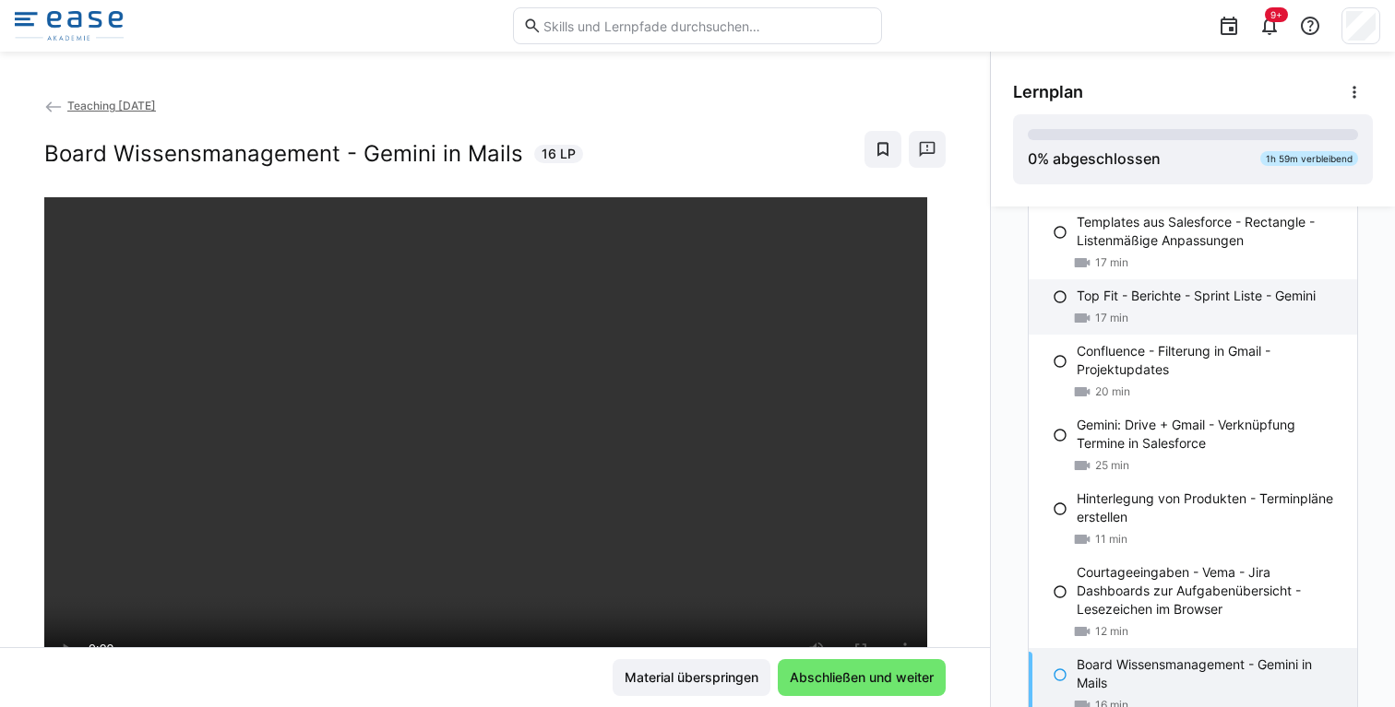
click at [1143, 296] on p "Top Fit - Berichte - Sprint Liste - Gemini" at bounding box center [1195, 296] width 239 height 18
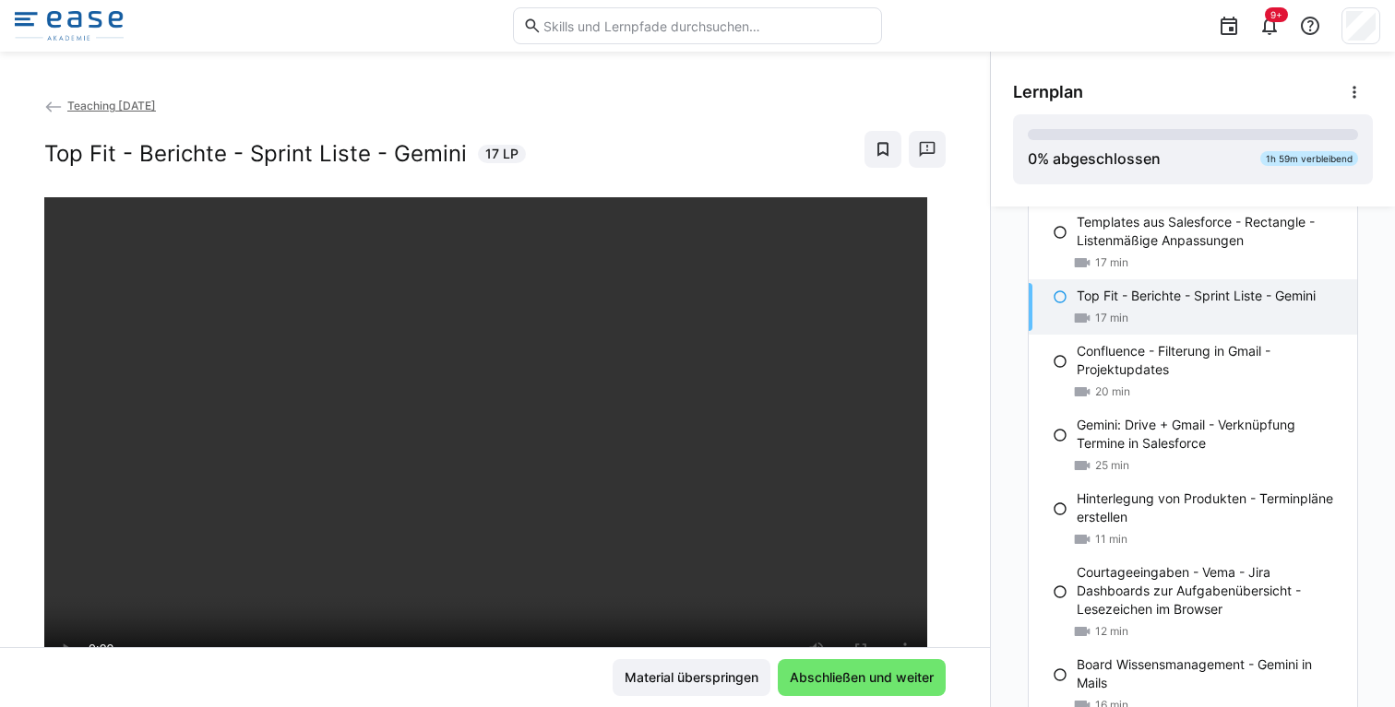
click at [77, 31] on img at bounding box center [69, 26] width 109 height 30
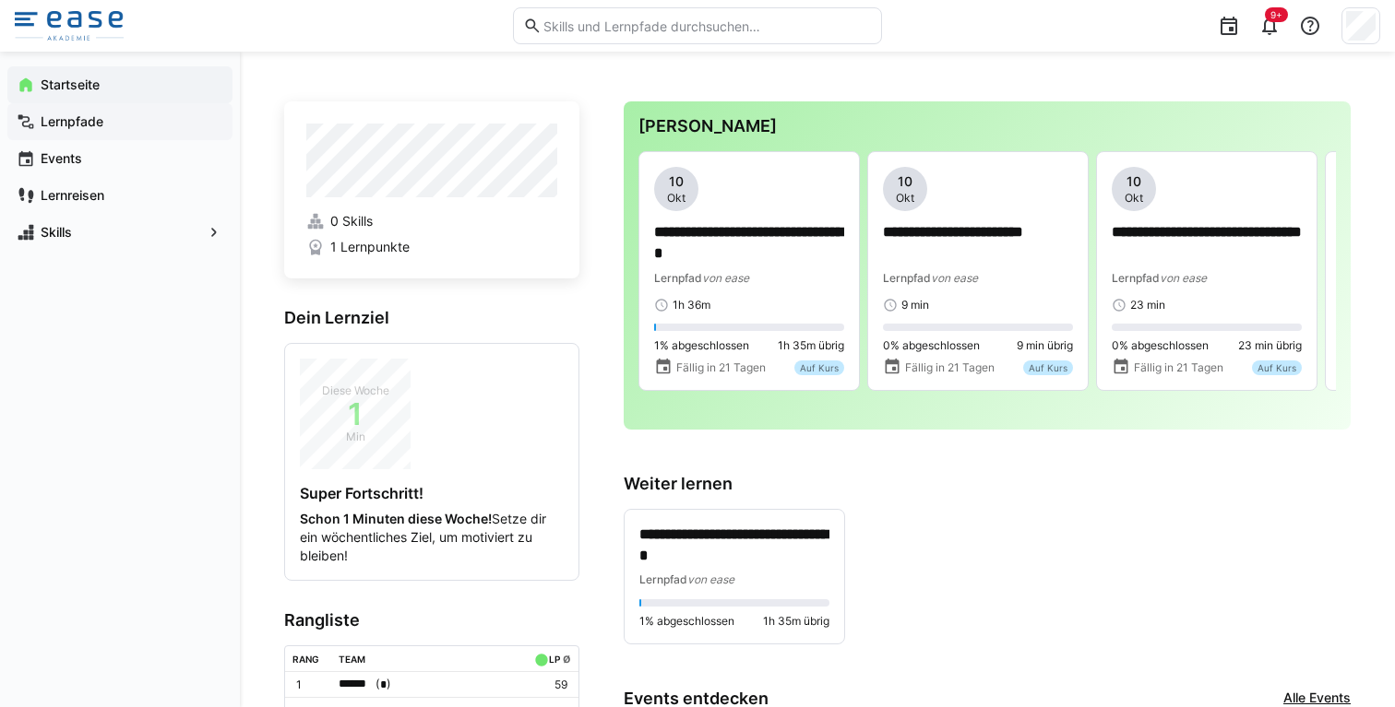
click at [127, 126] on span "Lernpfade" at bounding box center [130, 122] width 185 height 18
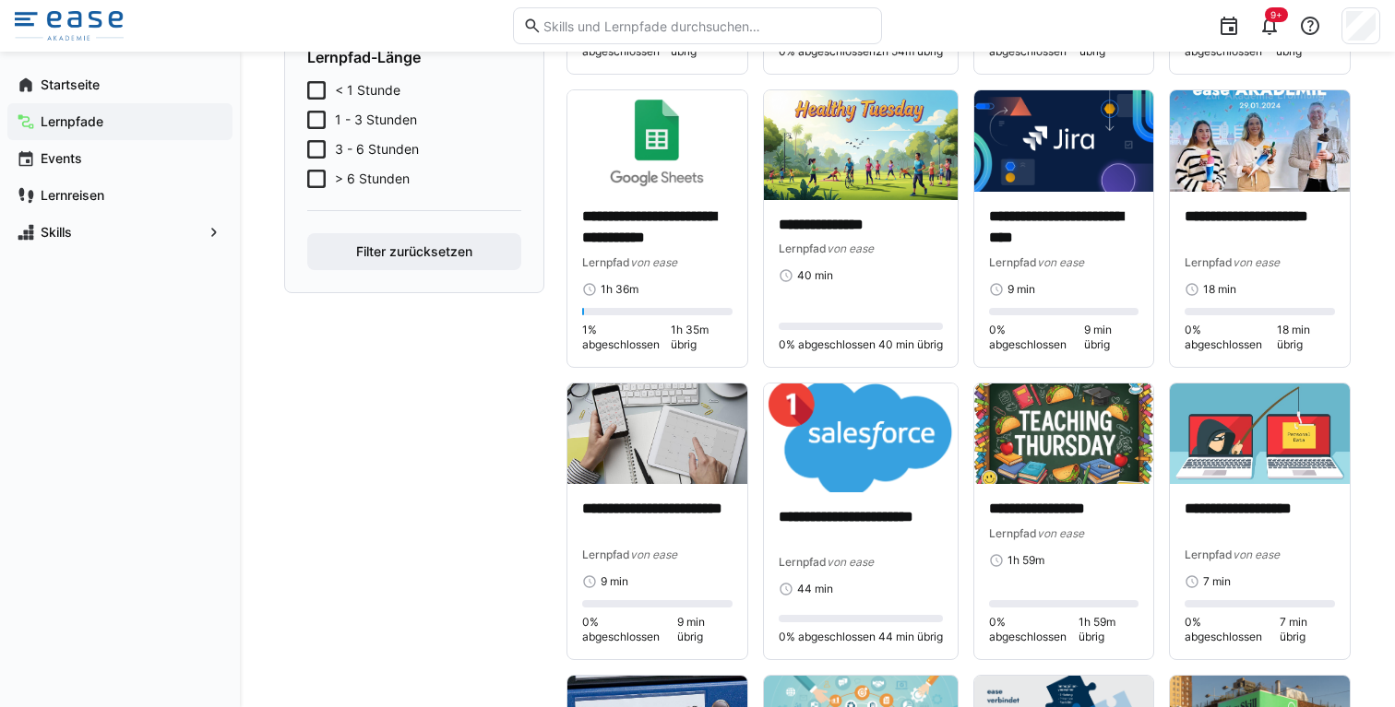
scroll to position [691, 0]
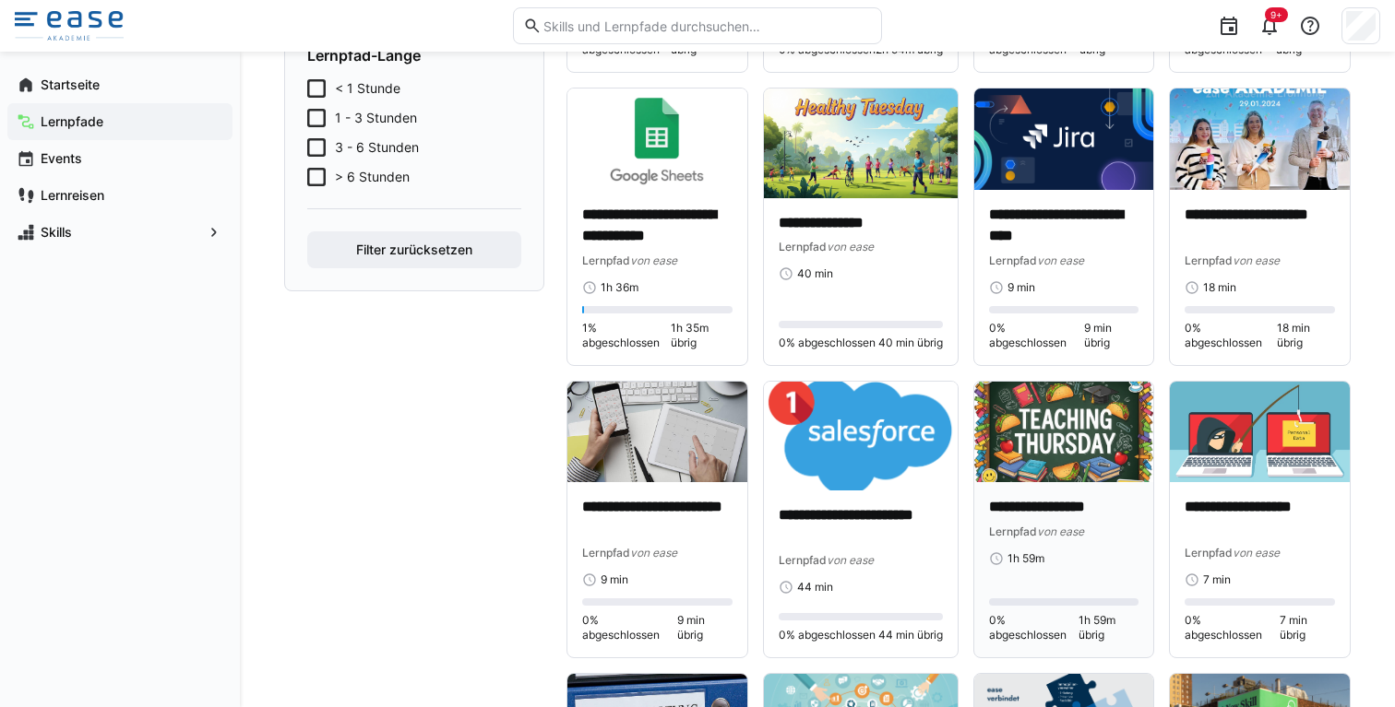
click at [1049, 483] on img at bounding box center [1064, 432] width 180 height 101
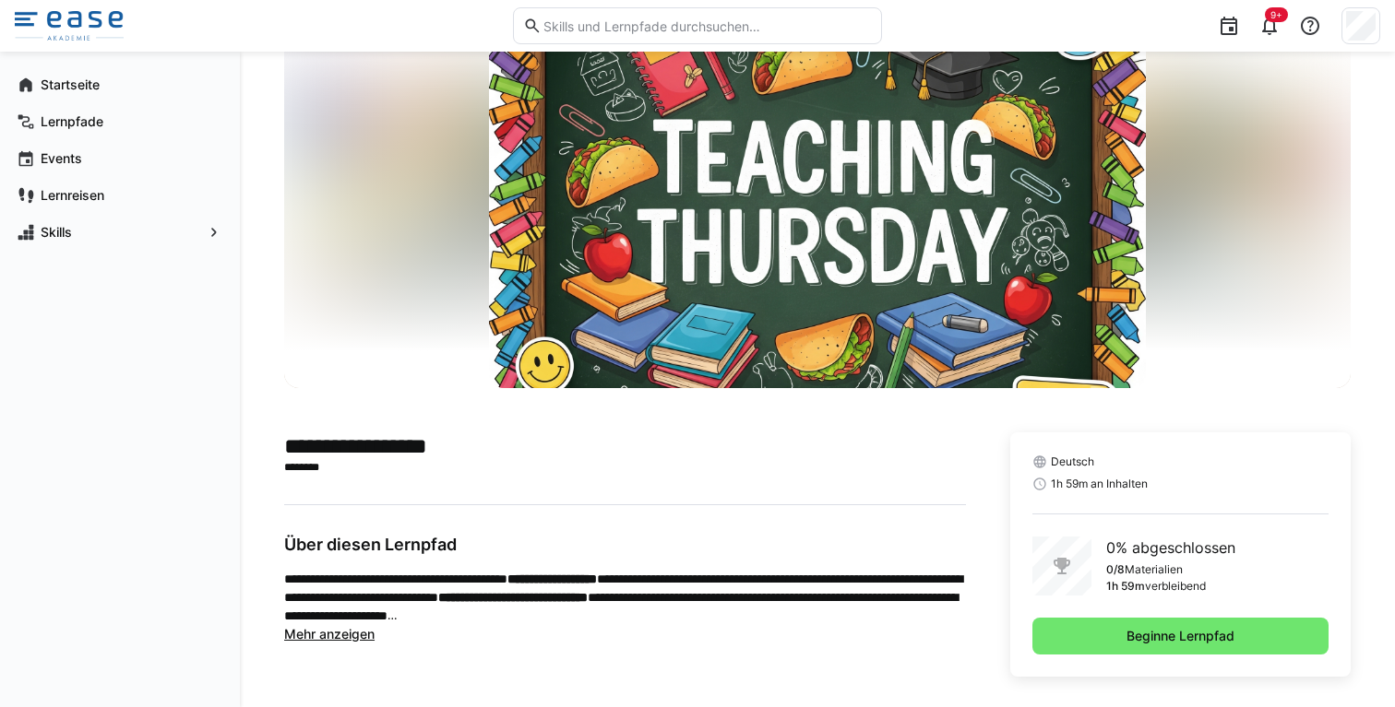
scroll to position [90, 0]
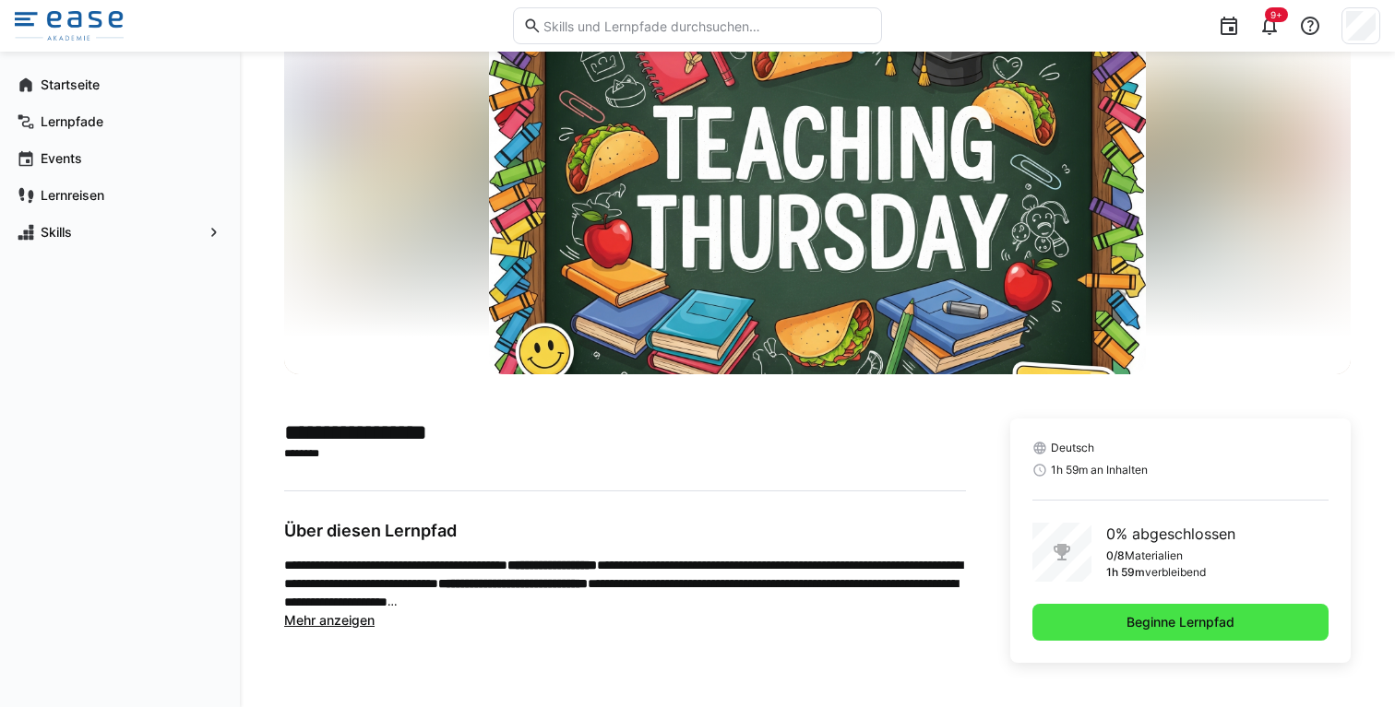
click at [1123, 615] on span "Beginne Lernpfad" at bounding box center [1179, 622] width 113 height 18
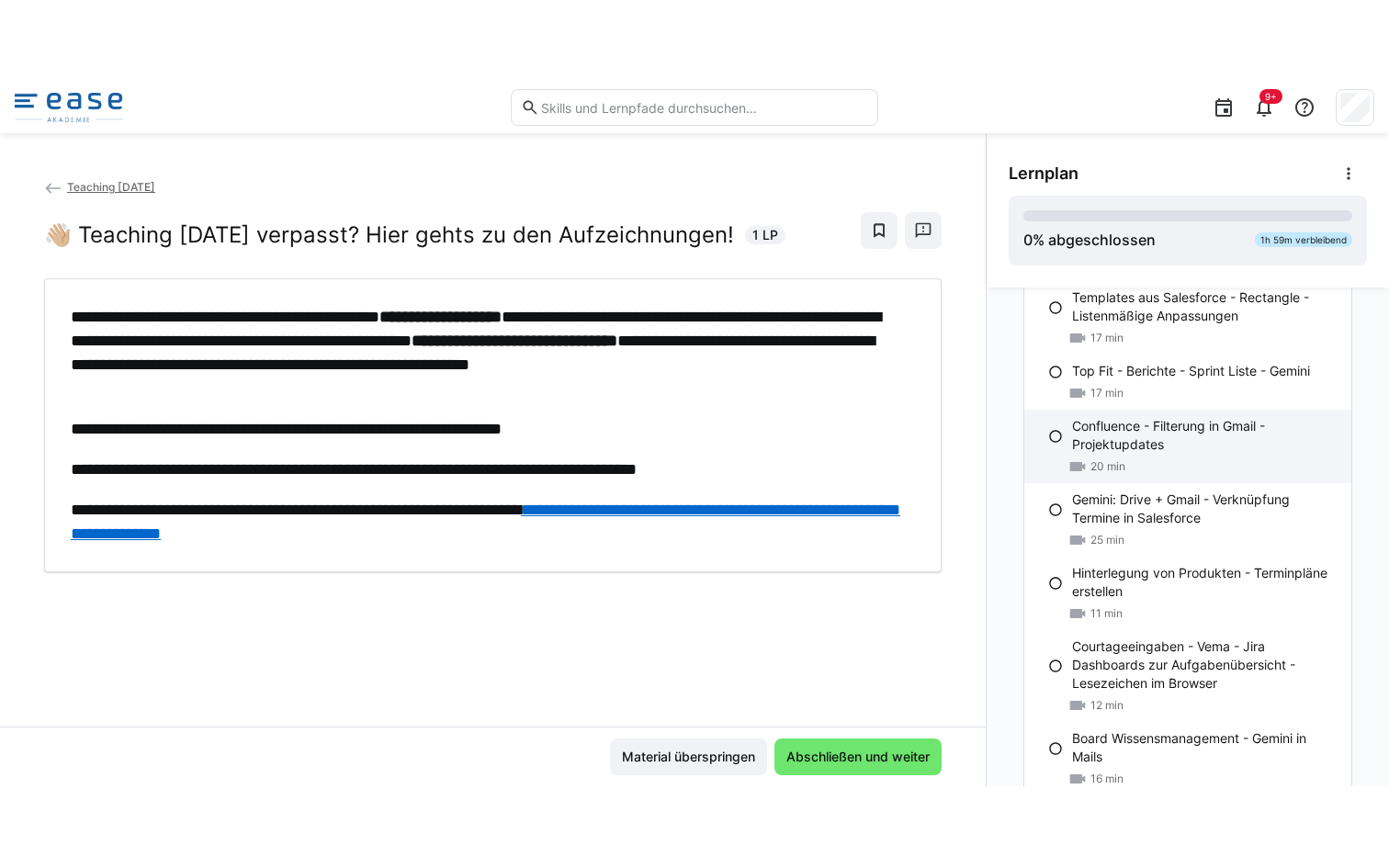
scroll to position [259, 0]
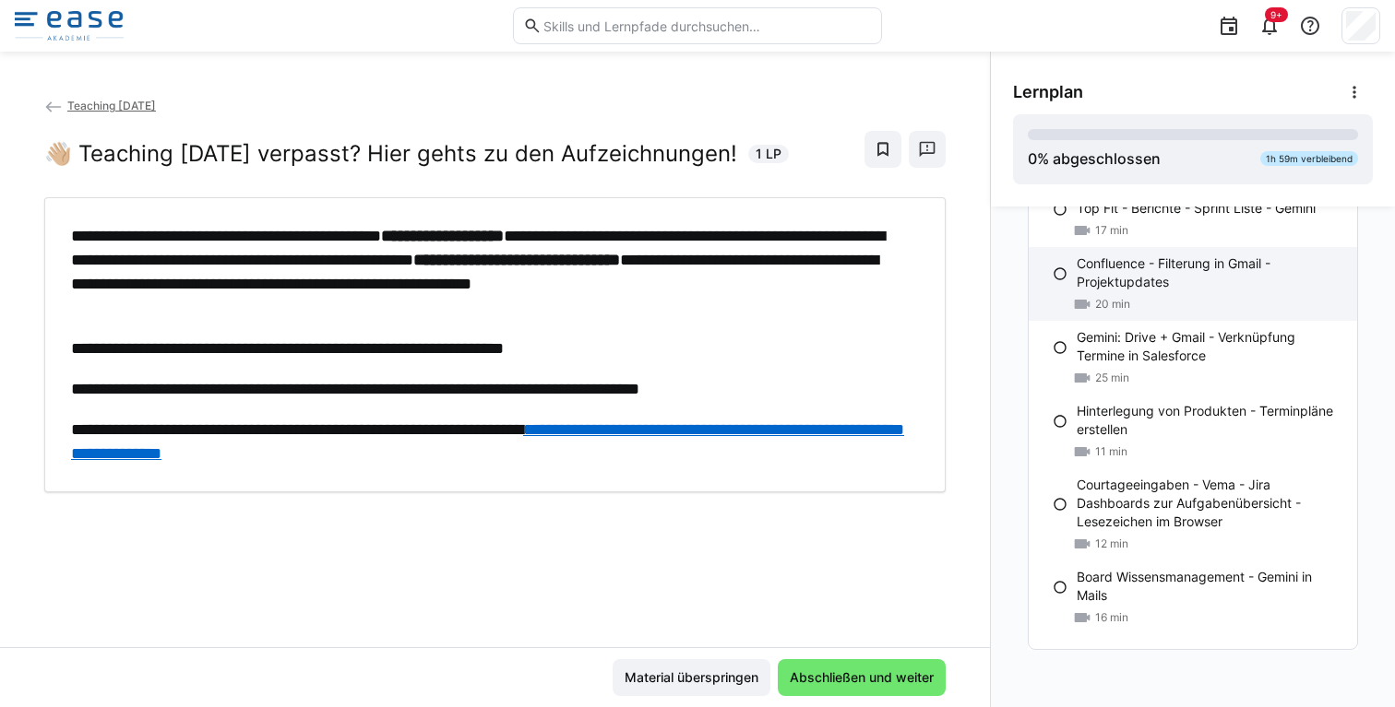
click at [1129, 573] on p "Board Wissensmanagement - Gemini in Mails" at bounding box center [1209, 586] width 266 height 37
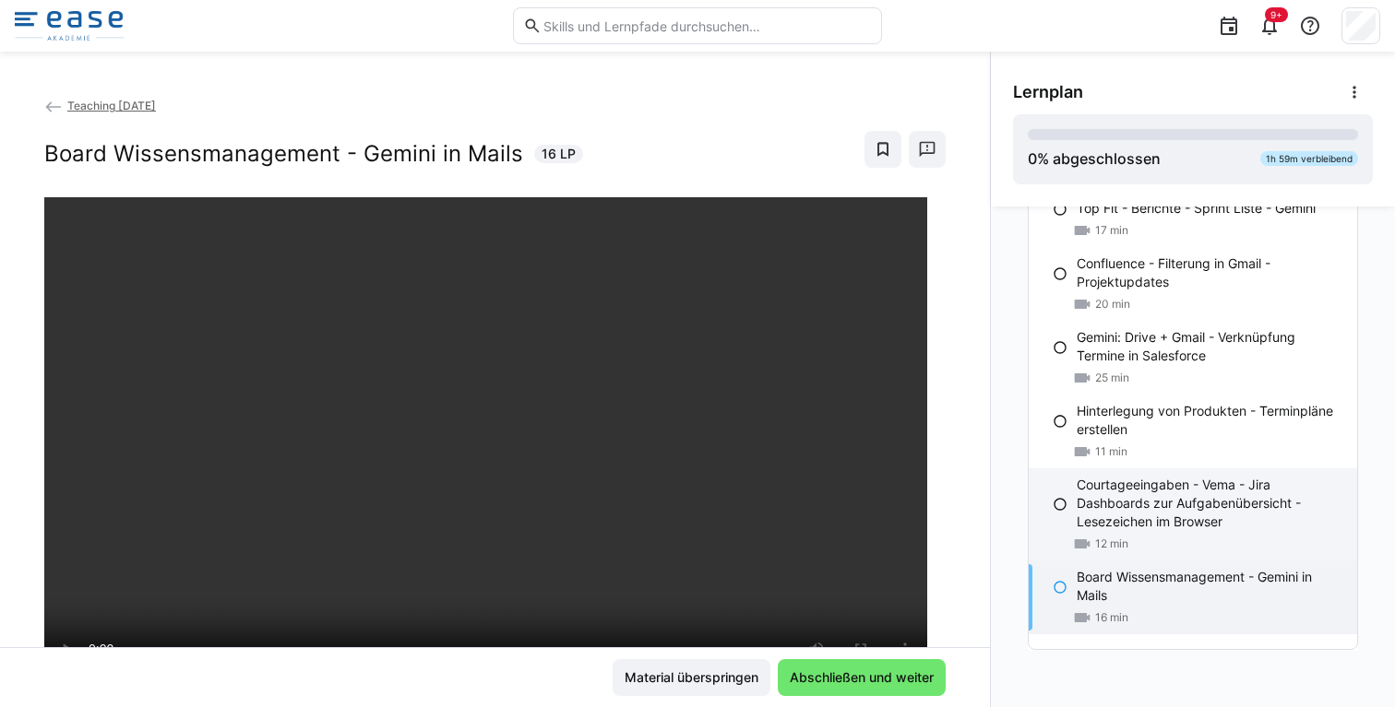
click at [1137, 498] on p "Courtageeingaben - Vema - Jira Dashboards zur Aufgabenübersicht - Lesezeichen i…" at bounding box center [1209, 503] width 266 height 55
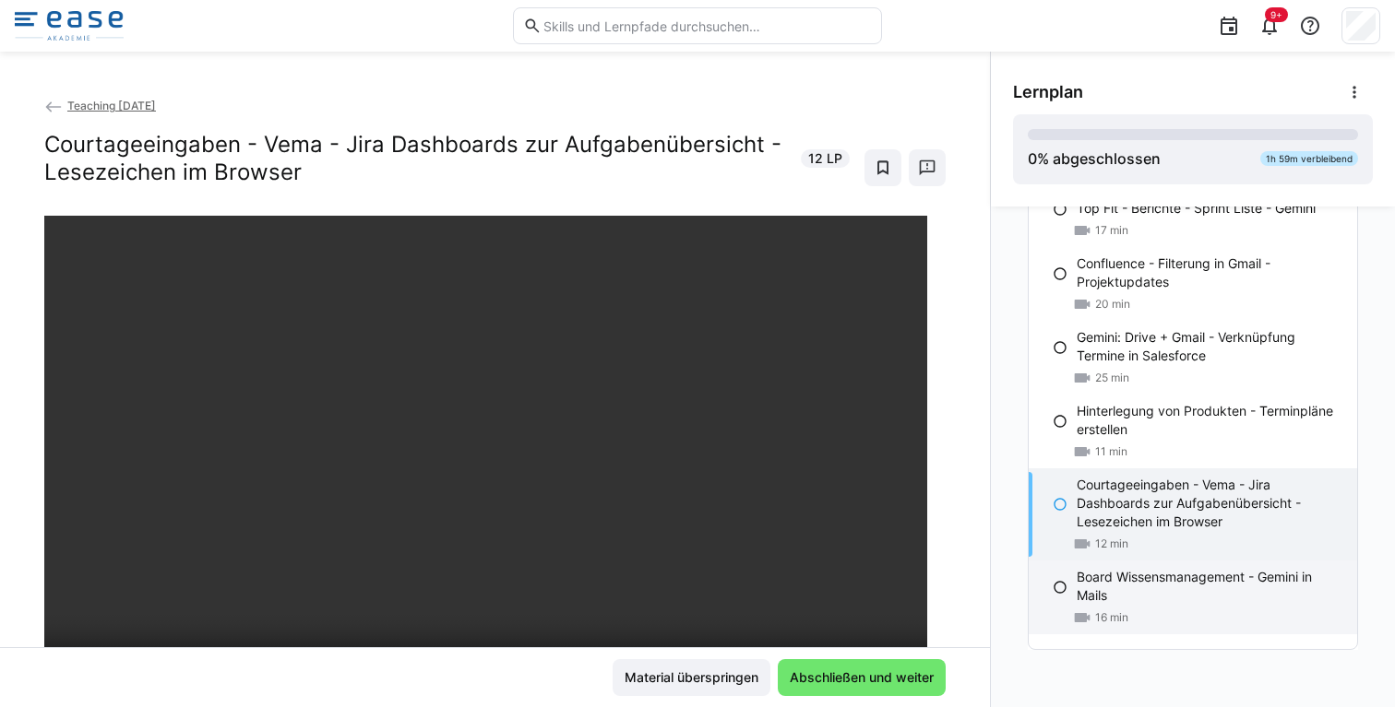
click at [1131, 579] on p "Board Wissensmanagement - Gemini in Mails" at bounding box center [1209, 586] width 266 height 37
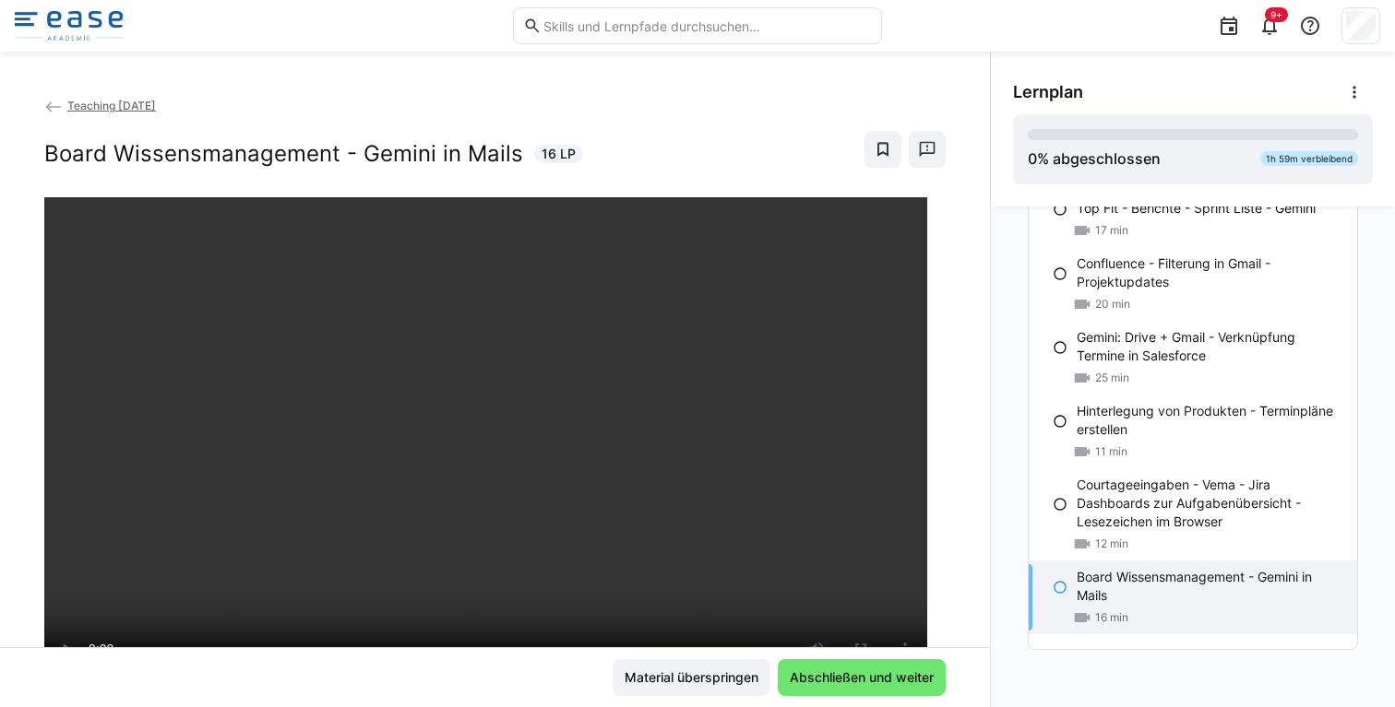
click at [52, 40] on img at bounding box center [69, 26] width 109 height 30
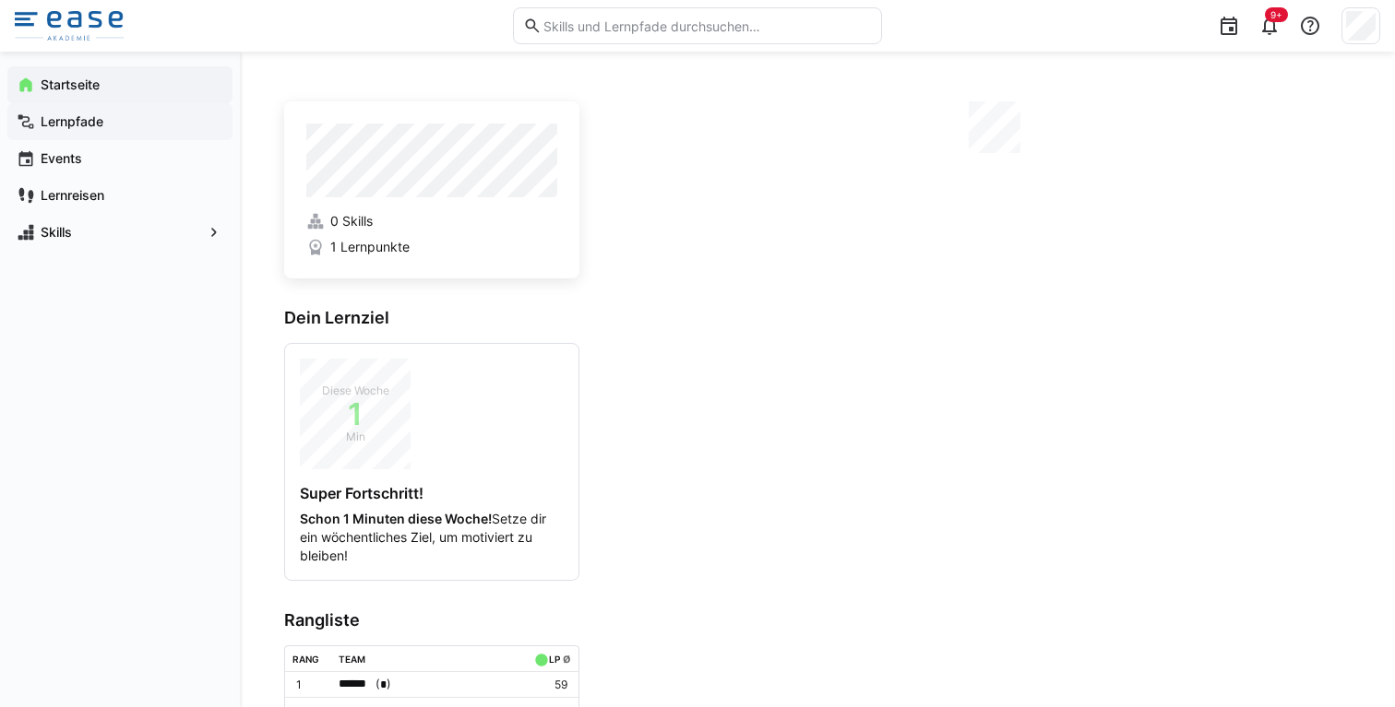
click at [136, 129] on span "Lernpfade" at bounding box center [130, 122] width 185 height 18
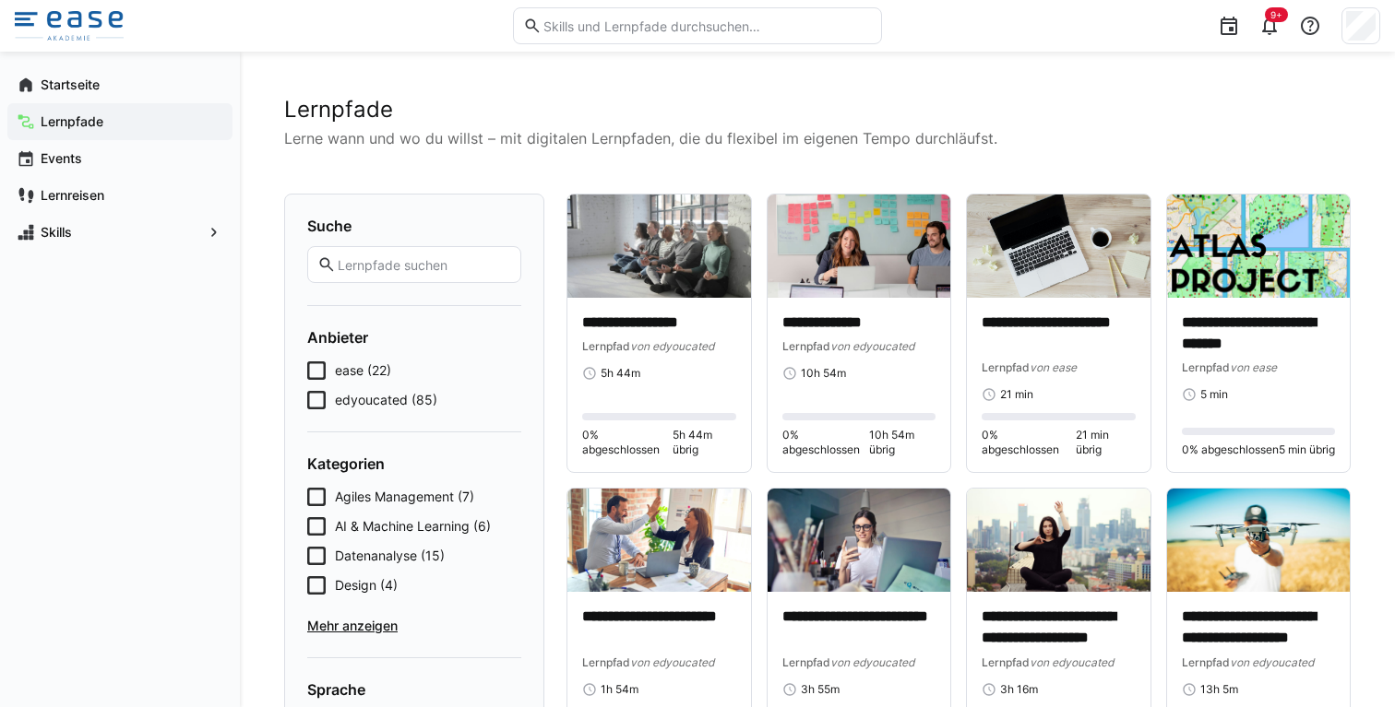
click at [362, 367] on span "ease (22)" at bounding box center [363, 371] width 56 height 18
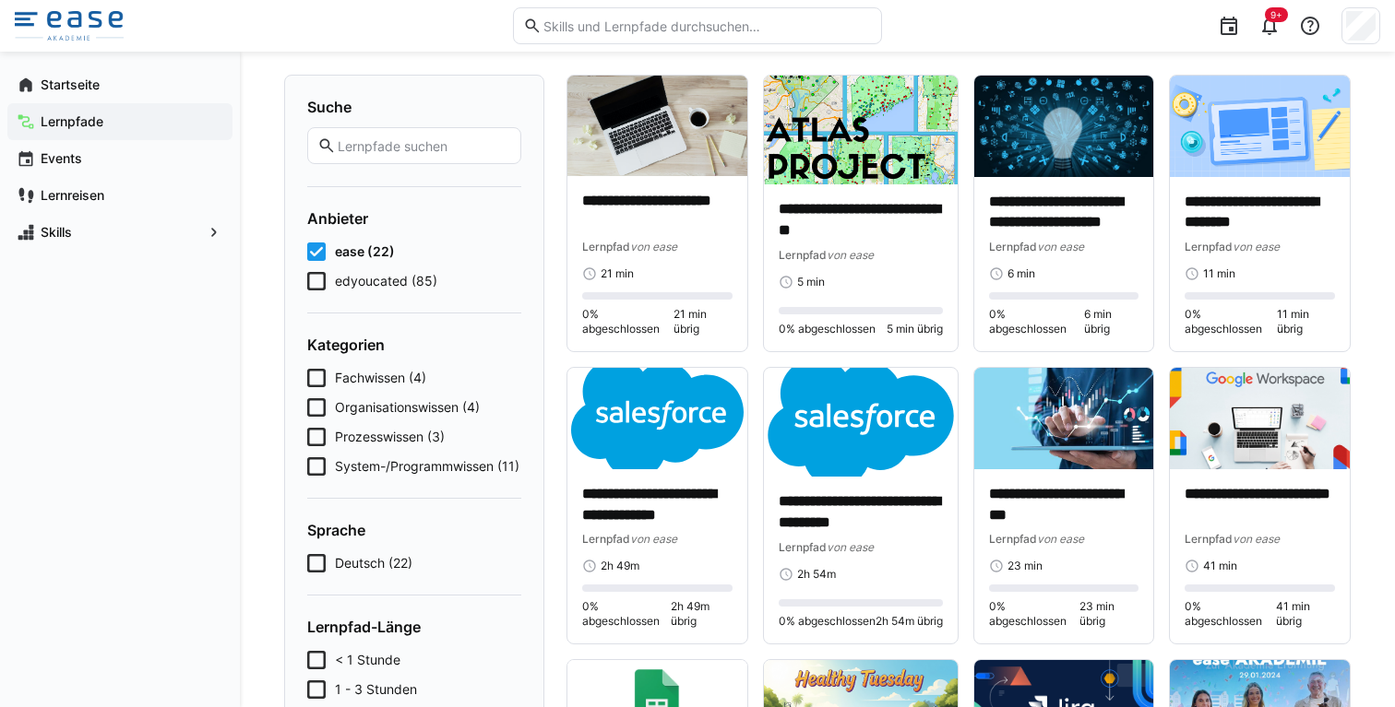
scroll to position [130, 0]
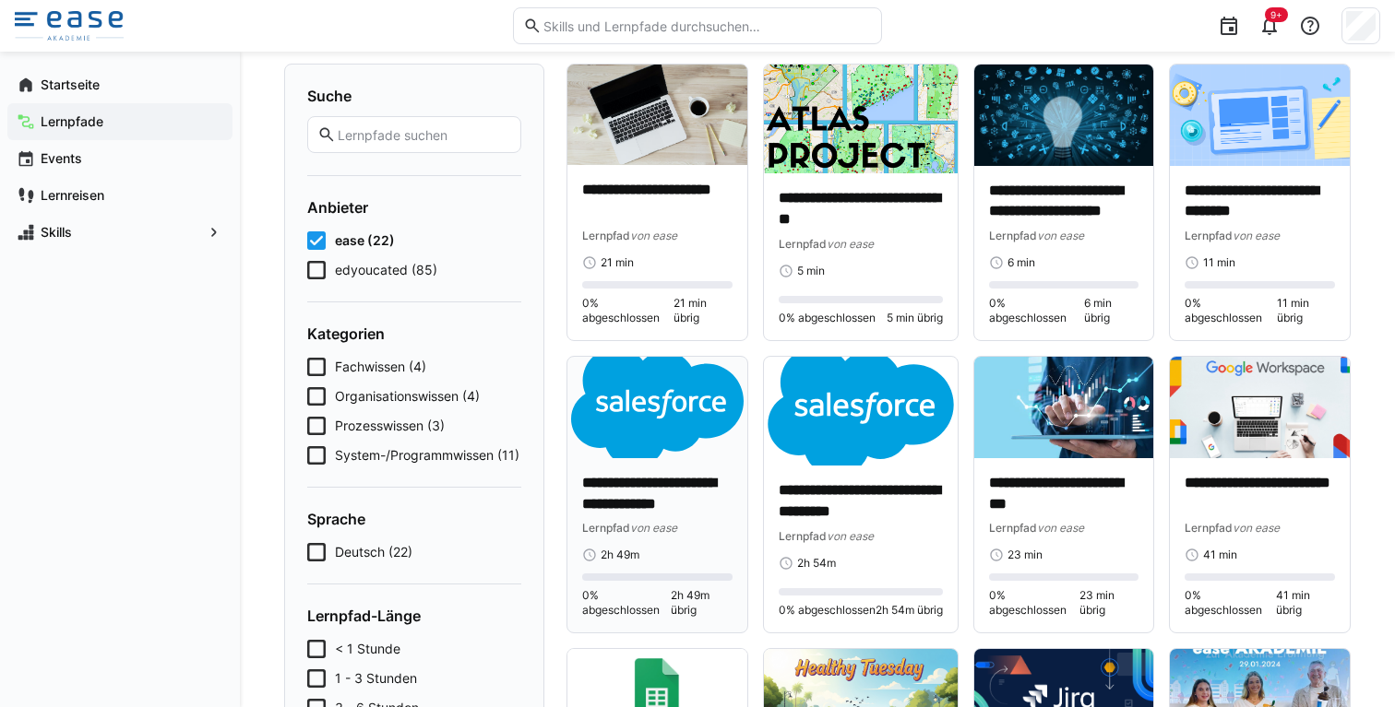
click at [627, 446] on img at bounding box center [657, 407] width 180 height 101
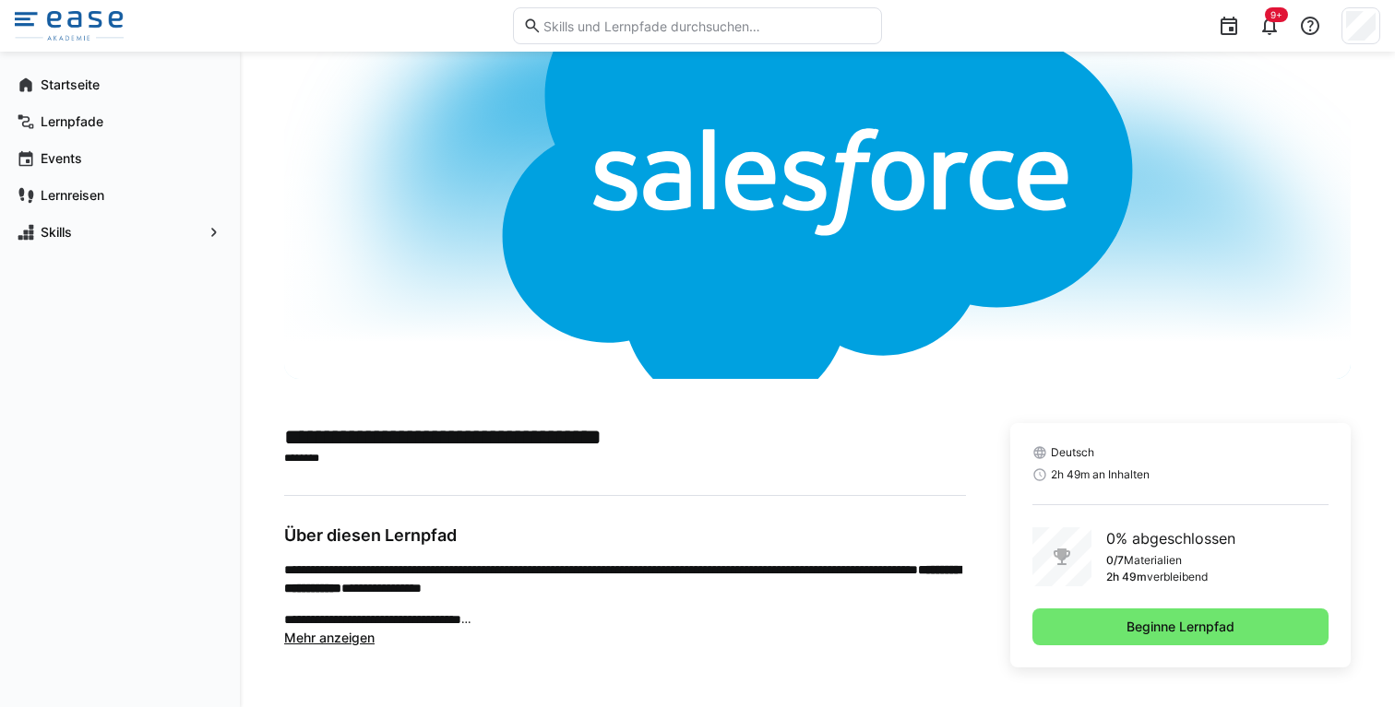
scroll to position [90, 0]
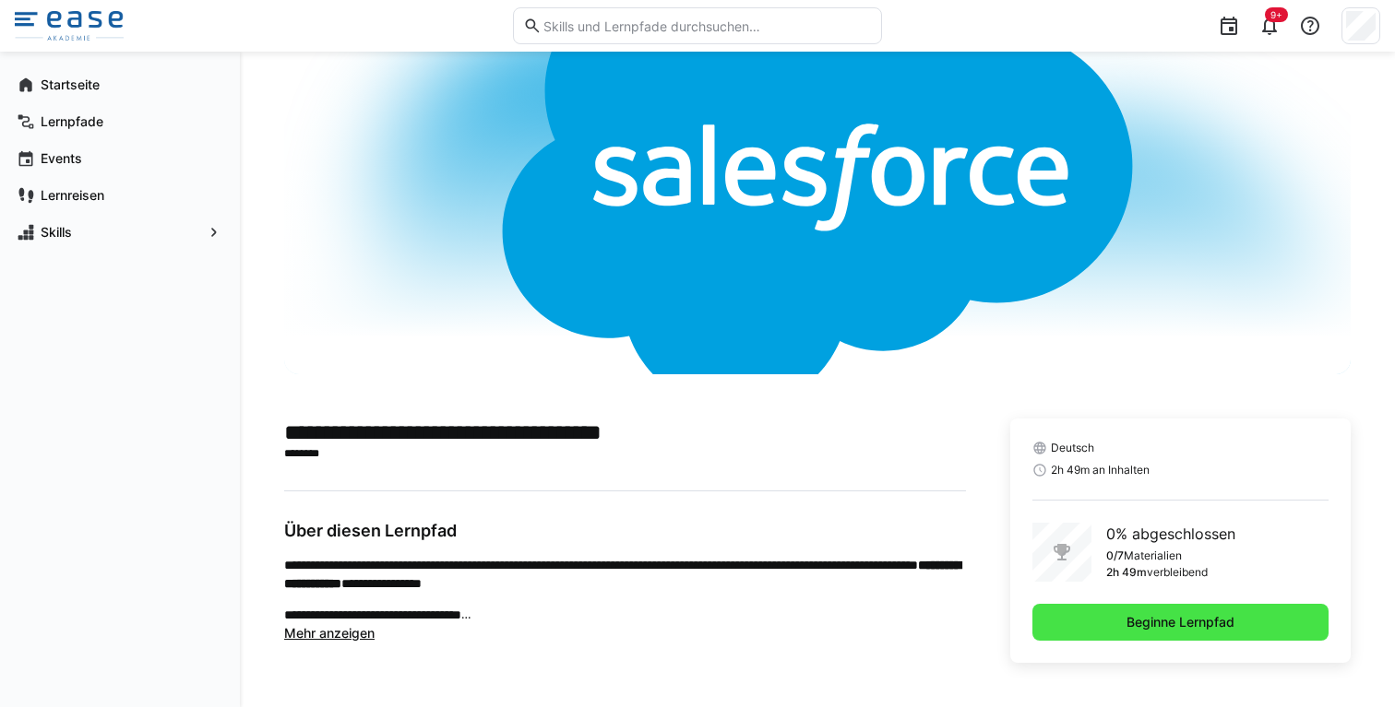
click at [1200, 629] on span "Beginne Lernpfad" at bounding box center [1179, 622] width 113 height 18
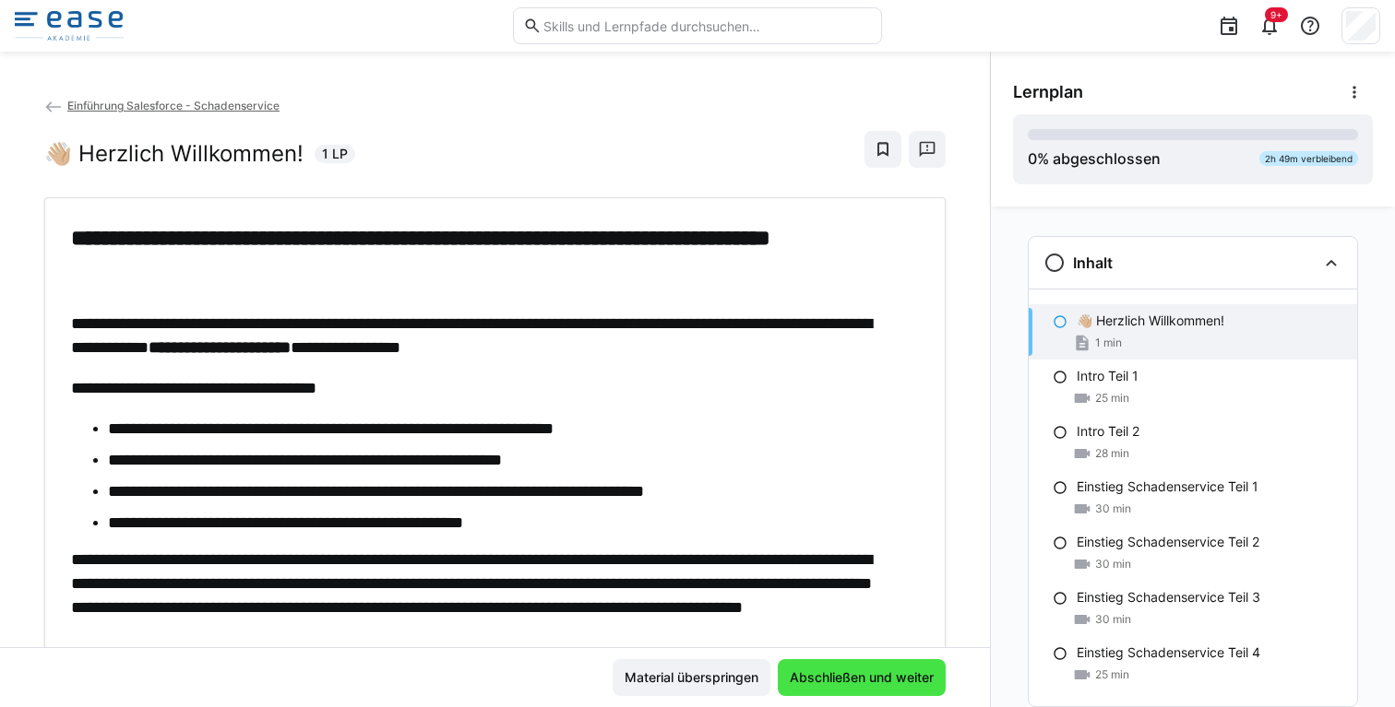
click at [901, 672] on span "Abschließen und weiter" at bounding box center [861, 678] width 149 height 18
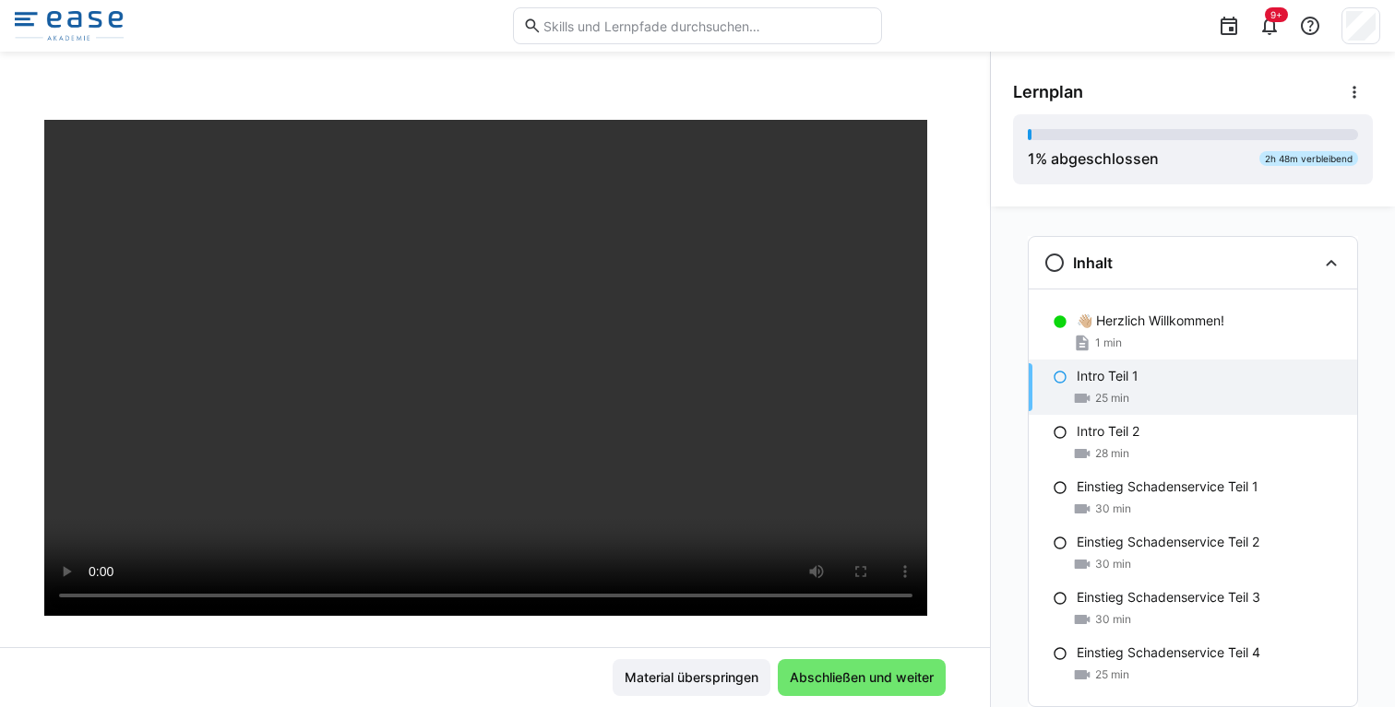
scroll to position [81, 0]
